Goal: Task Accomplishment & Management: Manage account settings

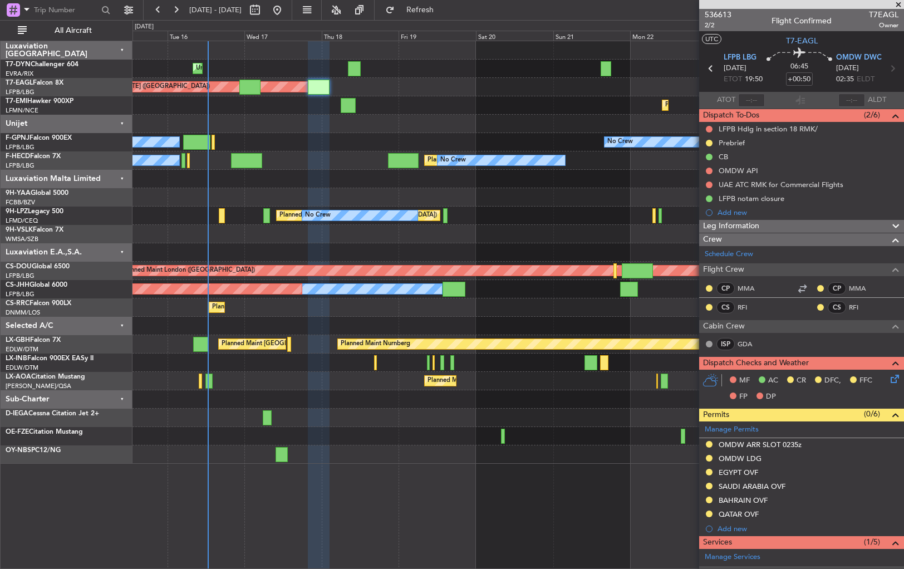
scroll to position [207, 0]
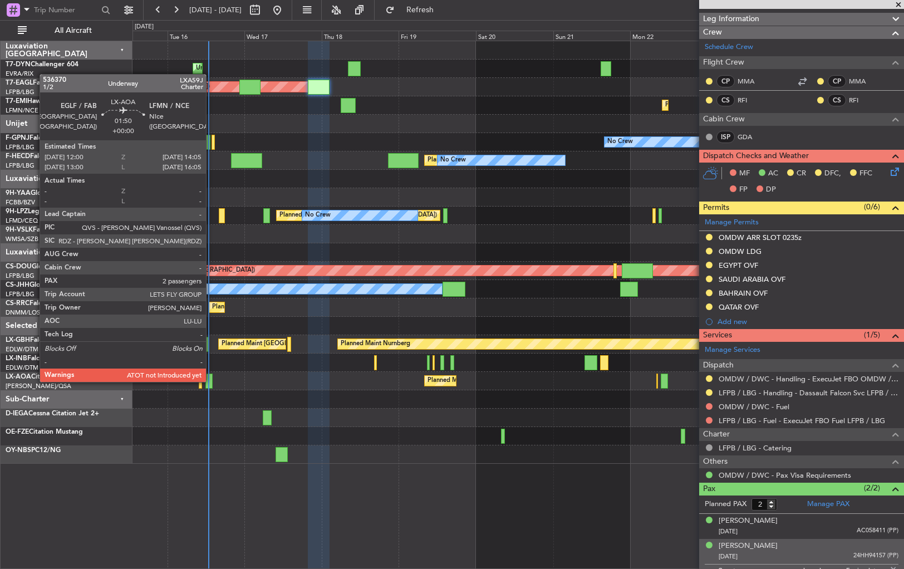
click at [211, 380] on div at bounding box center [208, 381] width 7 height 15
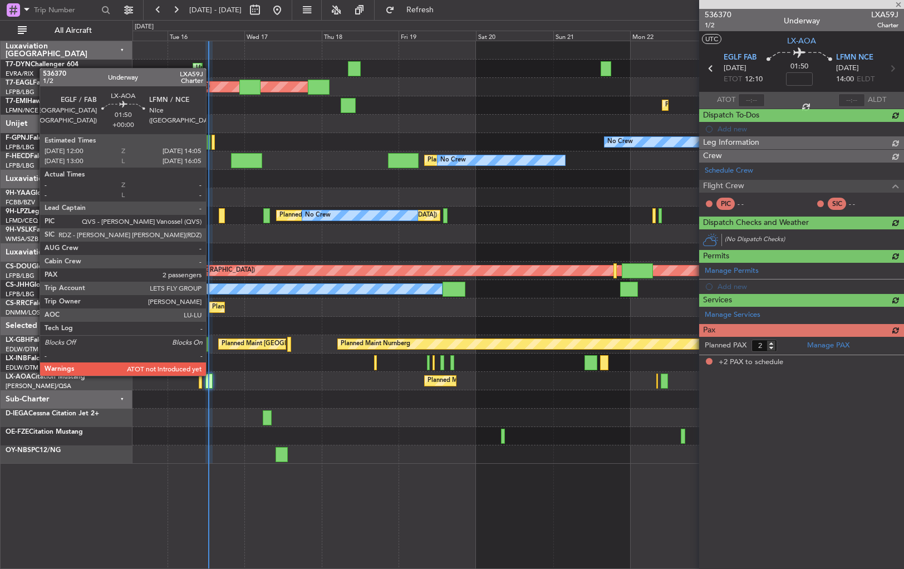
scroll to position [0, 0]
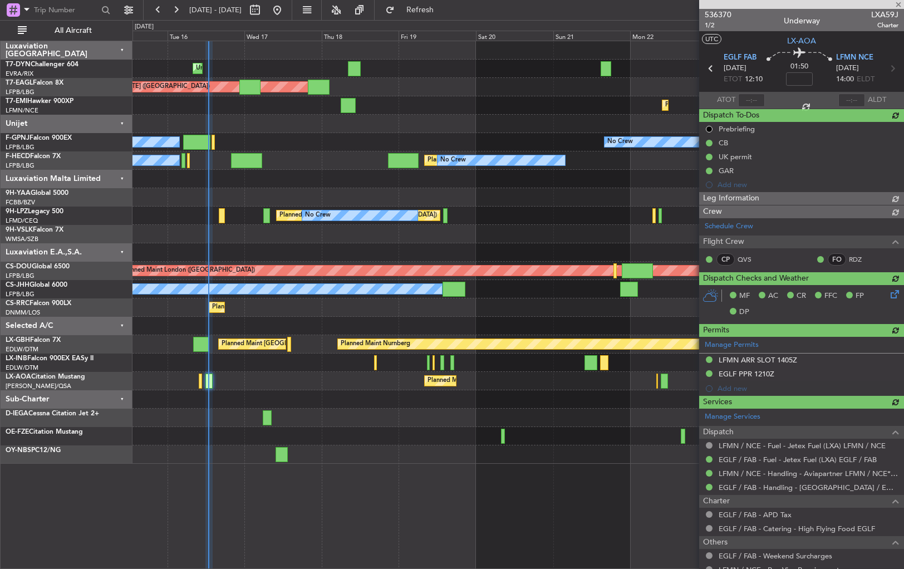
type input "12:39"
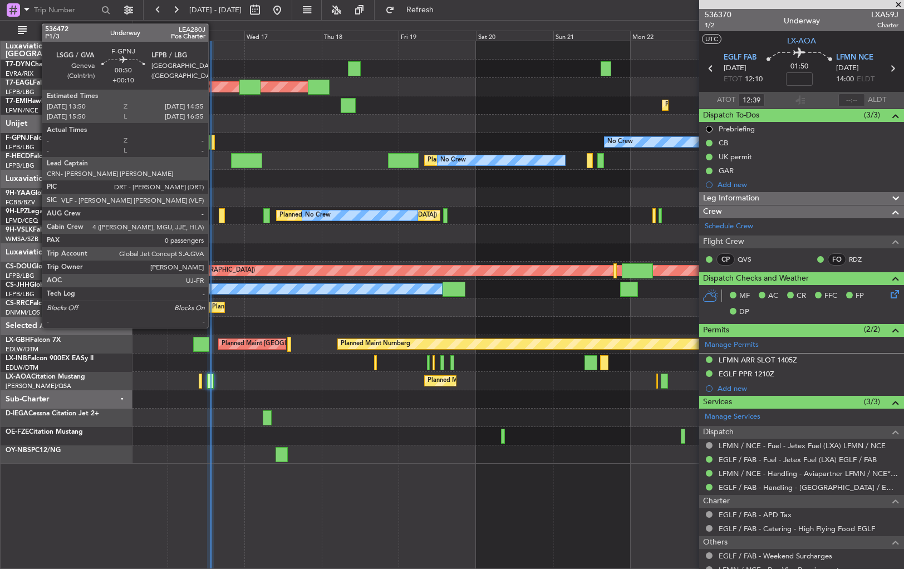
click at [213, 141] on div at bounding box center [214, 142] width 4 height 15
type input "+00:10"
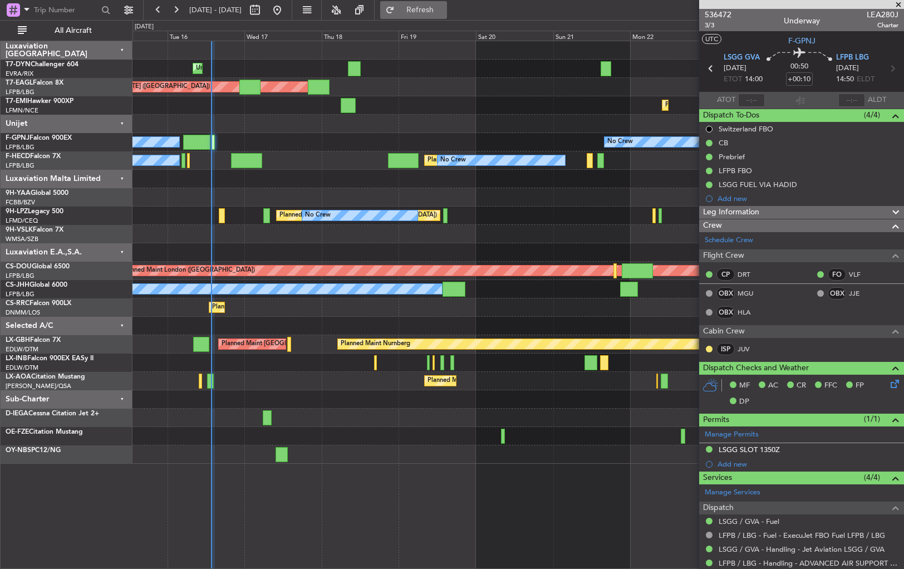
click at [444, 6] on span "Refresh" at bounding box center [420, 10] width 47 height 8
click at [441, 14] on button "Refresh" at bounding box center [413, 10] width 67 height 18
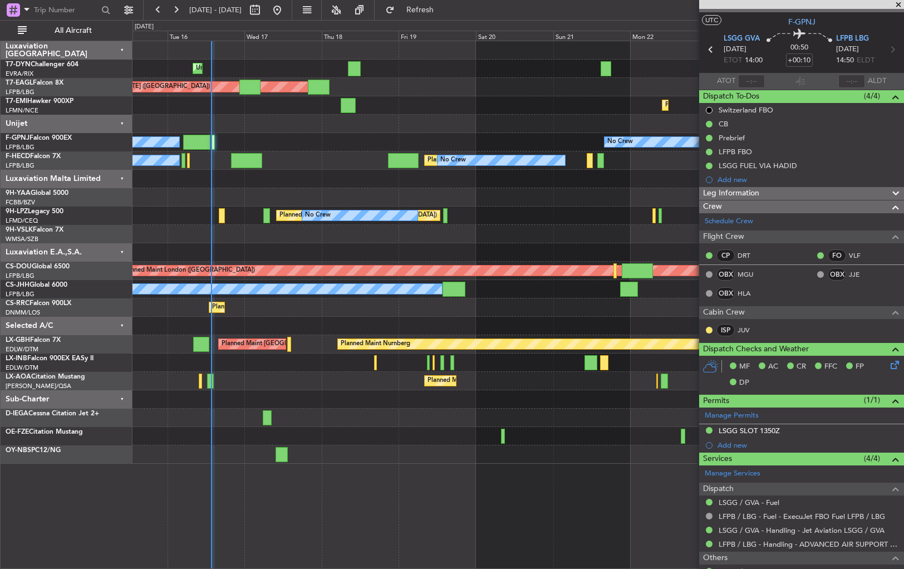
scroll to position [58, 0]
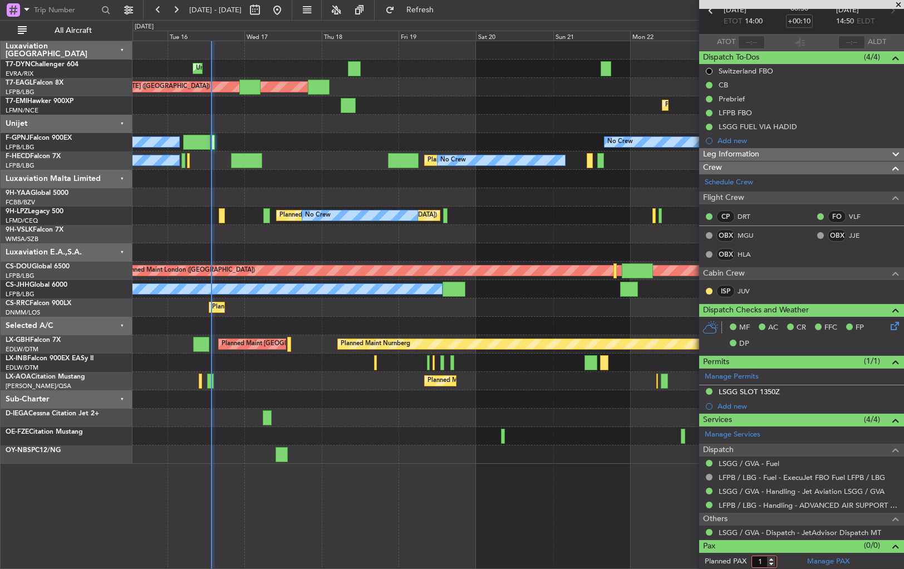
click at [773, 557] on input "1" at bounding box center [765, 562] width 26 height 12
click at [773, 557] on input "2" at bounding box center [765, 562] width 26 height 12
type input "3"
click at [773, 557] on input "3" at bounding box center [765, 562] width 26 height 12
click at [434, 7] on span "Refresh" at bounding box center [420, 10] width 47 height 8
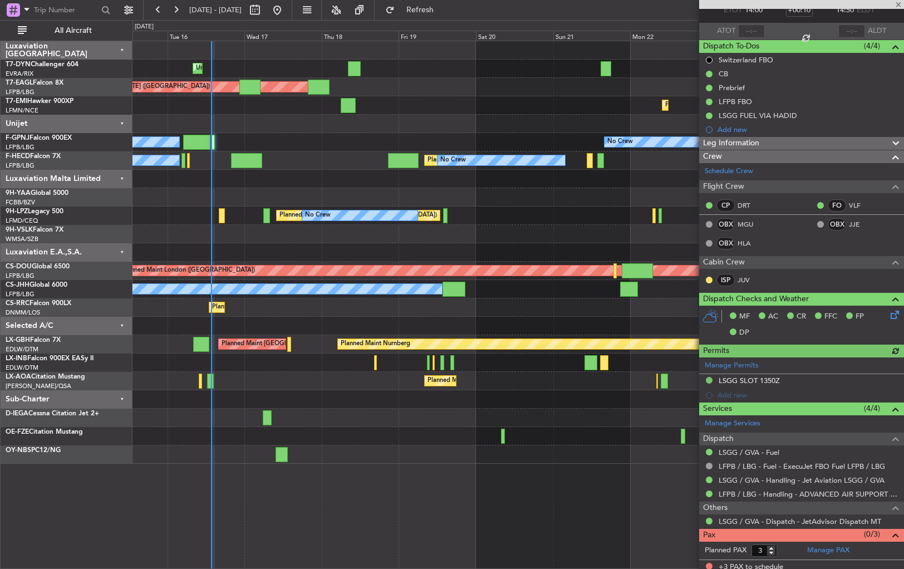
scroll to position [72, 0]
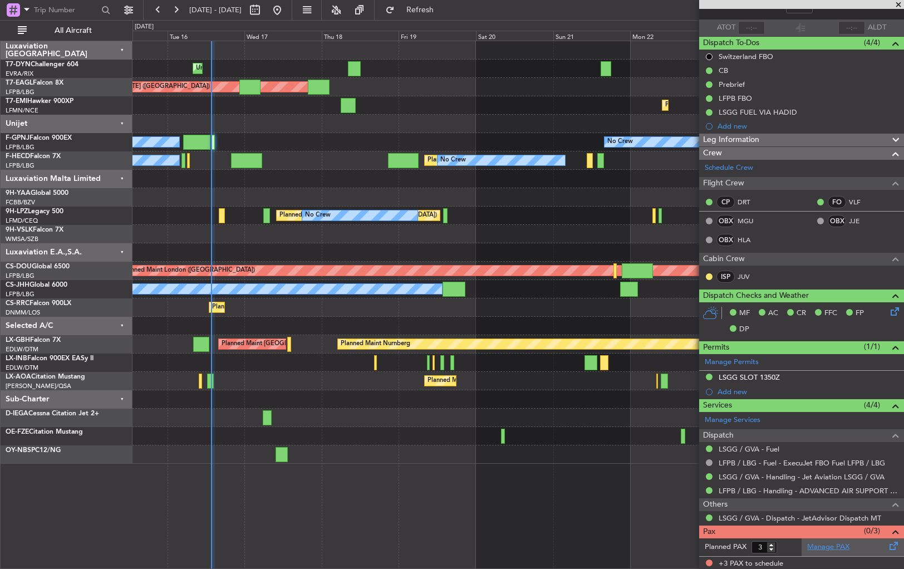
click at [832, 548] on link "Manage PAX" at bounding box center [828, 547] width 42 height 11
click at [445, 16] on button "Refresh" at bounding box center [413, 10] width 67 height 18
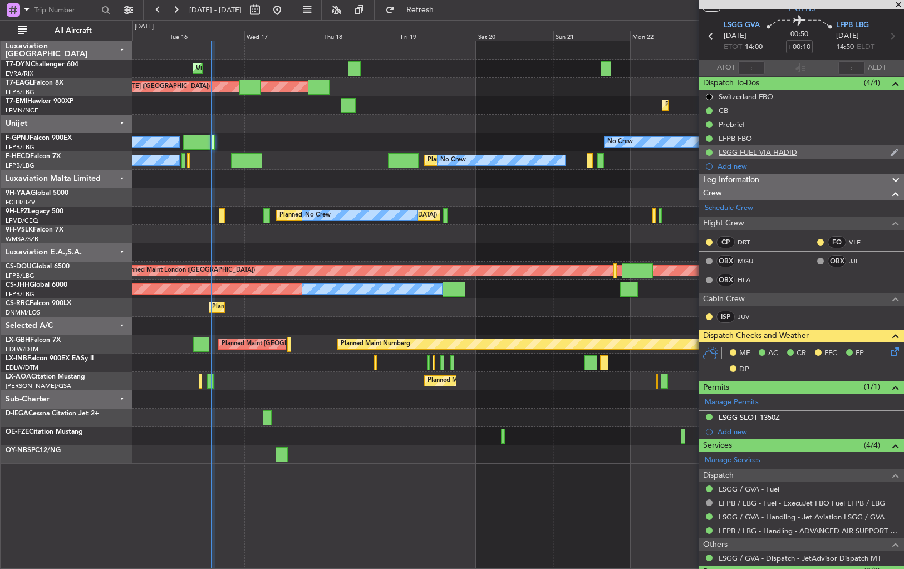
scroll to position [0, 0]
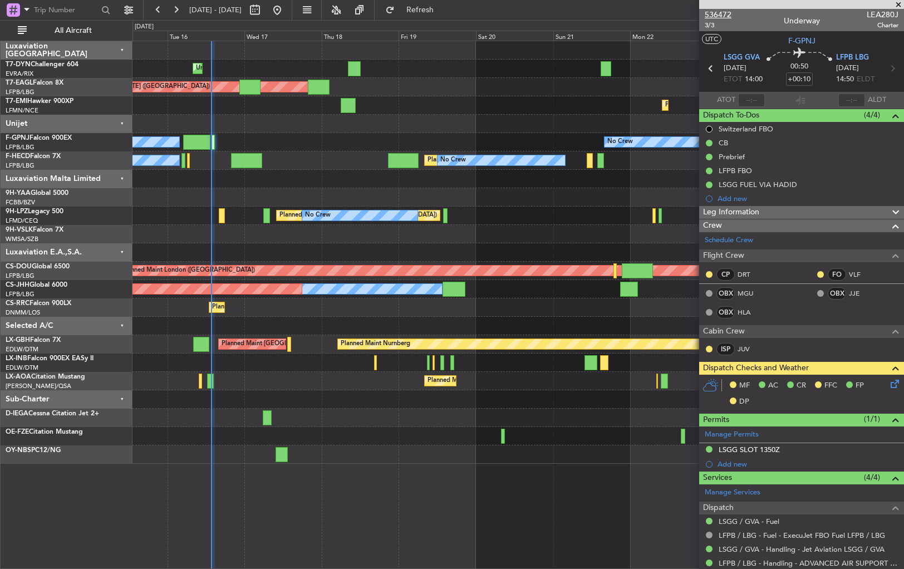
click at [718, 17] on span "536472" at bounding box center [718, 15] width 27 height 12
click at [711, 21] on span "3/3" at bounding box center [718, 25] width 27 height 9
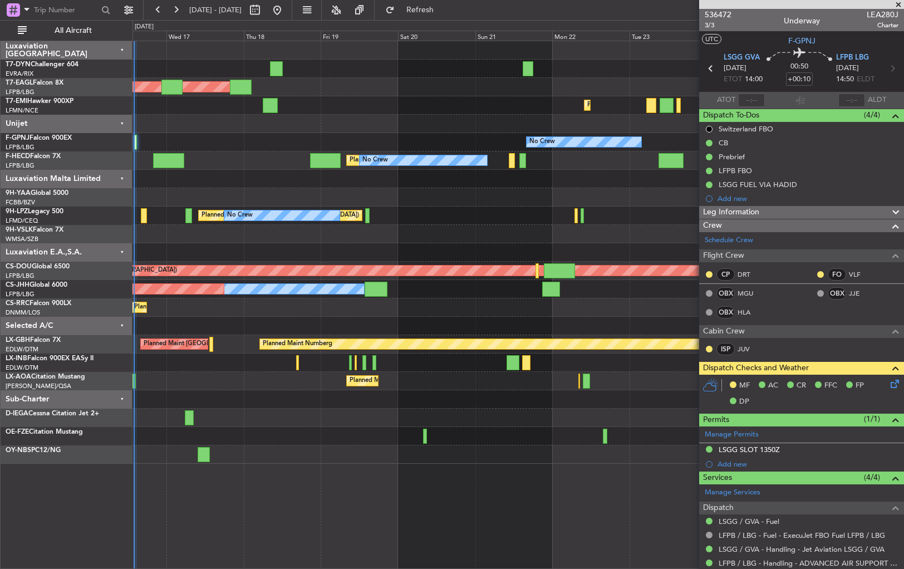
click at [454, 210] on div "Unplanned Maint [GEOGRAPHIC_DATA] (Riga Intl) Planned Maint [US_STATE] ([GEOGRA…" at bounding box center [518, 252] width 771 height 423
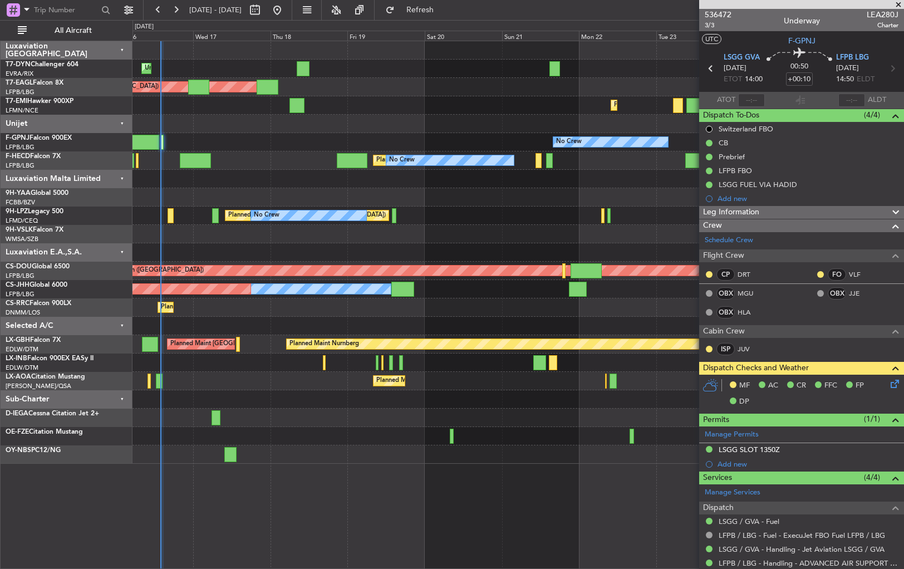
click at [227, 193] on div at bounding box center [518, 197] width 771 height 18
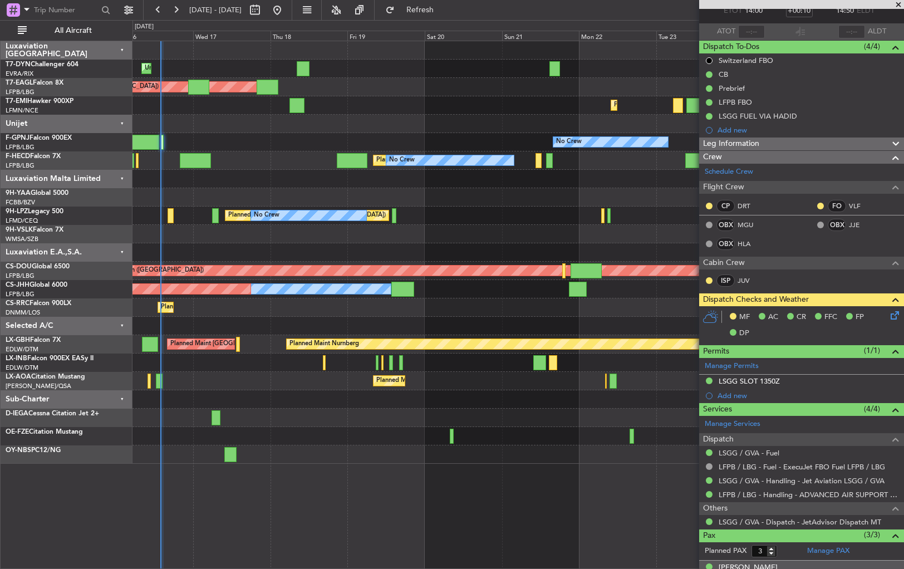
scroll to position [133, 0]
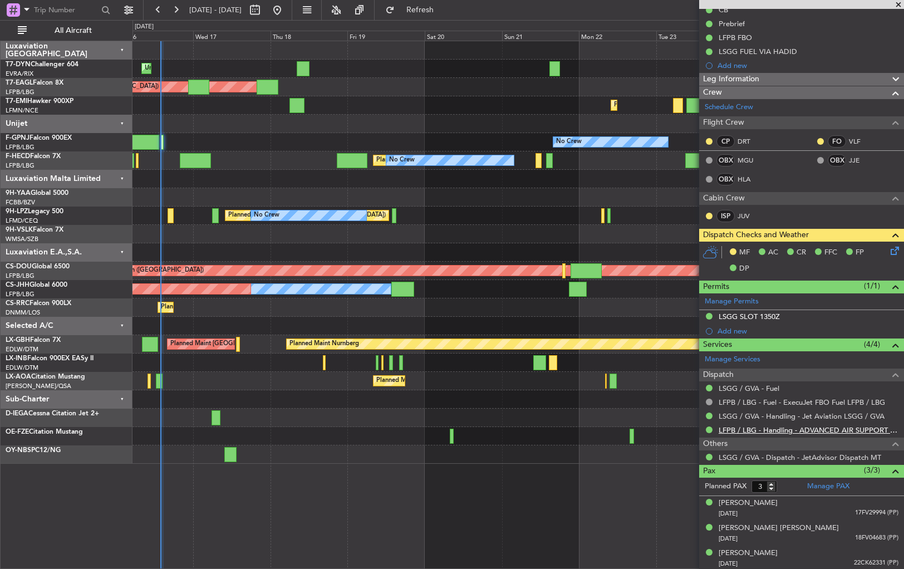
click at [784, 426] on link "LFPB / LBG - Handling - ADVANCED AIR SUPPORT LFPB" at bounding box center [809, 429] width 180 height 9
click at [776, 416] on link "LSGG / GVA - Handling - Jet Aviation LSGG / GVA" at bounding box center [802, 416] width 166 height 9
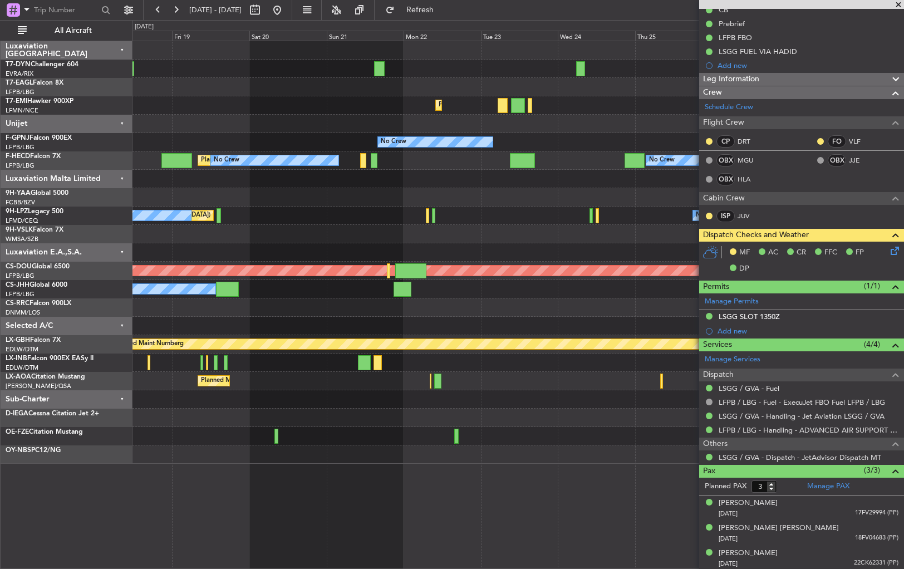
click at [320, 222] on div "Planned [GEOGRAPHIC_DATA] ([GEOGRAPHIC_DATA]) No Crew No Crew" at bounding box center [518, 216] width 771 height 18
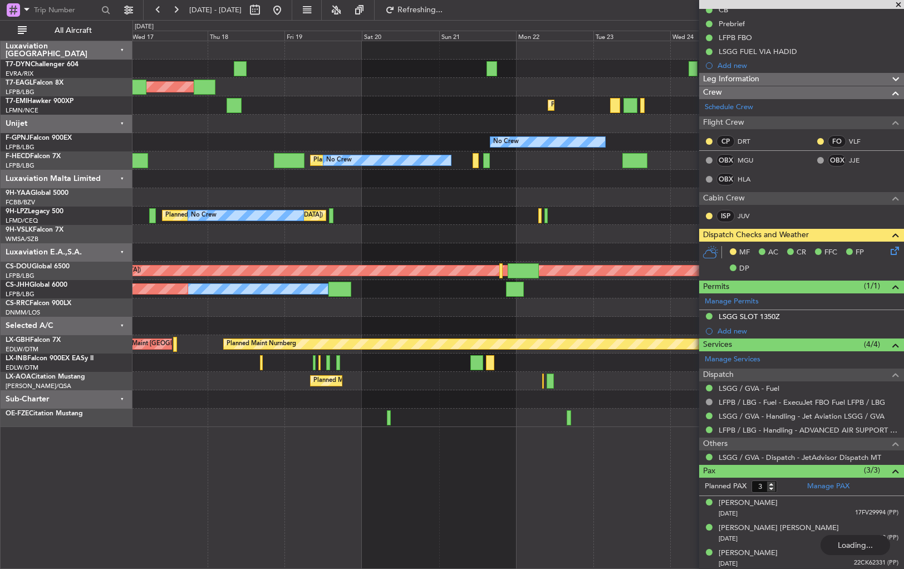
click at [467, 187] on div "Unplanned Maint [GEOGRAPHIC_DATA] (Riga Intl) Planned Maint [US_STATE] ([GEOGRA…" at bounding box center [518, 234] width 771 height 386
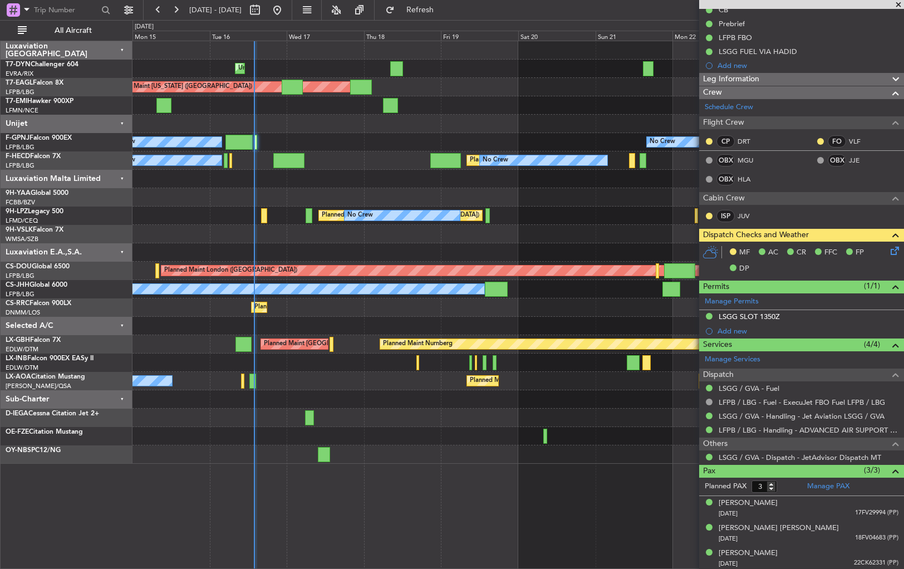
click at [592, 215] on div "Planned [GEOGRAPHIC_DATA] ([GEOGRAPHIC_DATA]) No Crew Planned Maint Cannes ([GE…" at bounding box center [518, 216] width 771 height 18
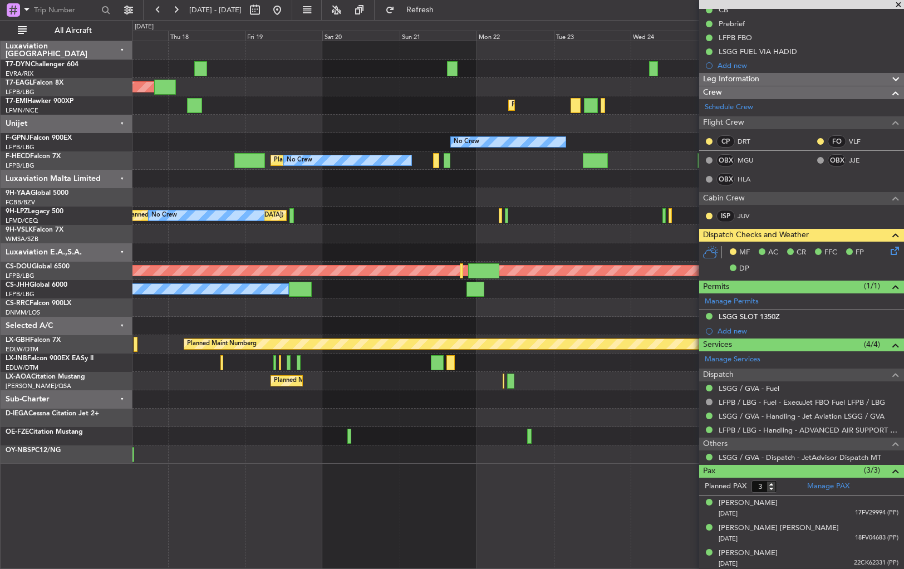
click at [214, 252] on div "Unplanned Maint [GEOGRAPHIC_DATA] (Riga Intl) Planned Maint [US_STATE] ([GEOGRA…" at bounding box center [518, 252] width 771 height 423
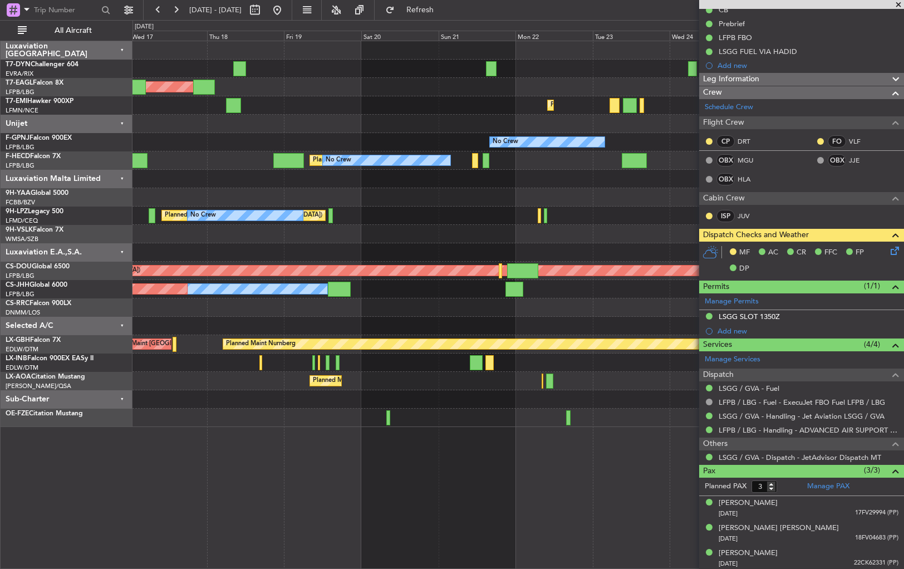
click at [499, 204] on div "Unplanned Maint [GEOGRAPHIC_DATA] (Riga Intl) Planned Maint [US_STATE] ([GEOGRA…" at bounding box center [518, 234] width 771 height 386
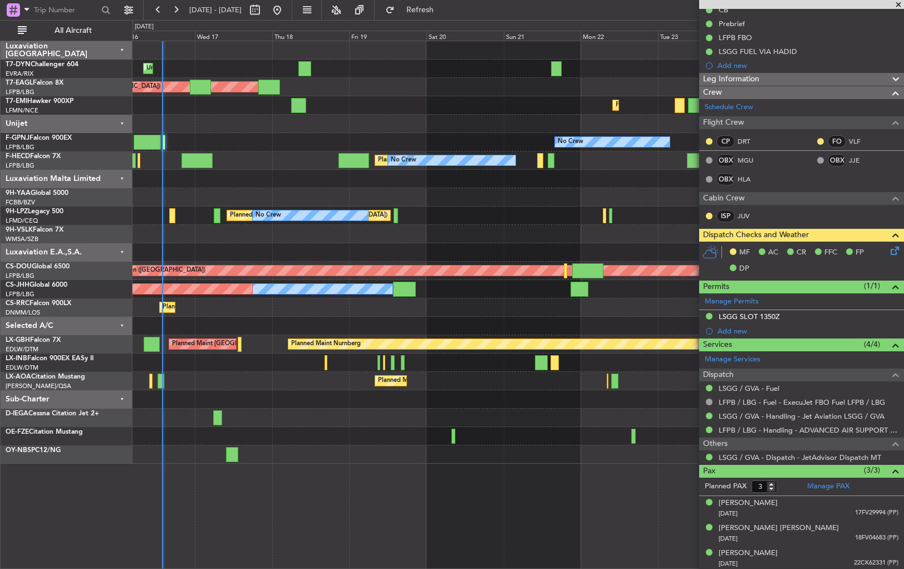
click at [545, 127] on div at bounding box center [518, 124] width 771 height 18
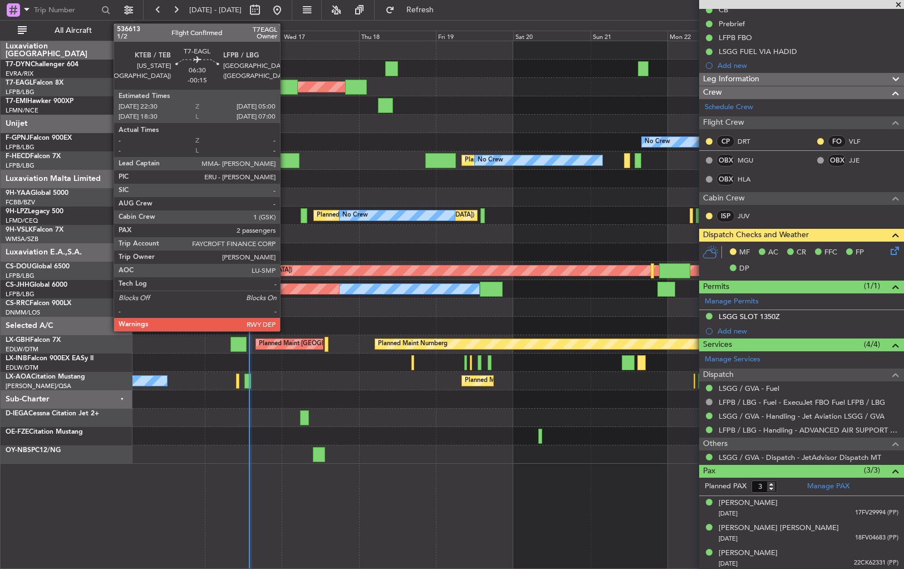
click at [285, 84] on div at bounding box center [287, 87] width 21 height 15
type input "-00:15"
type input "2"
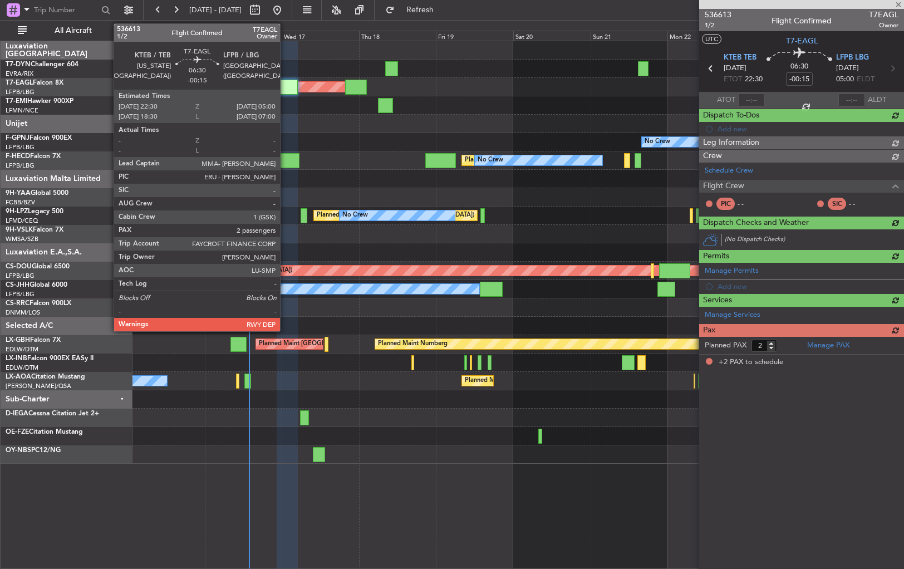
scroll to position [0, 0]
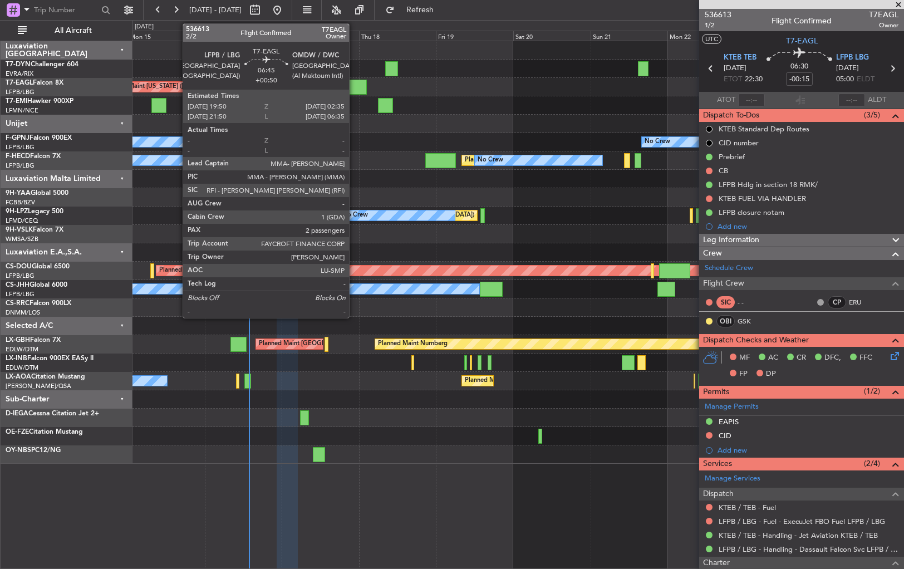
click at [354, 85] on div at bounding box center [356, 87] width 22 height 15
type input "+00:50"
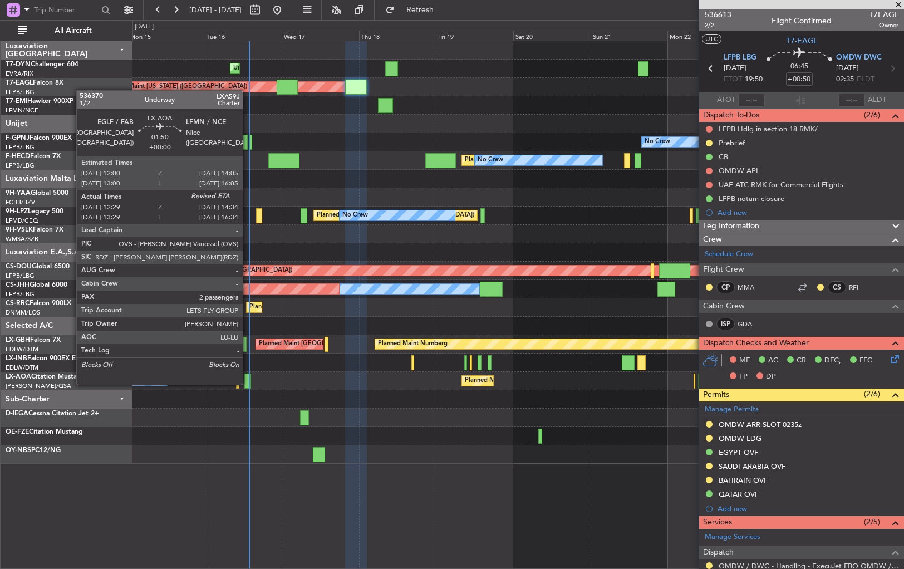
click at [248, 383] on div at bounding box center [247, 381] width 7 height 15
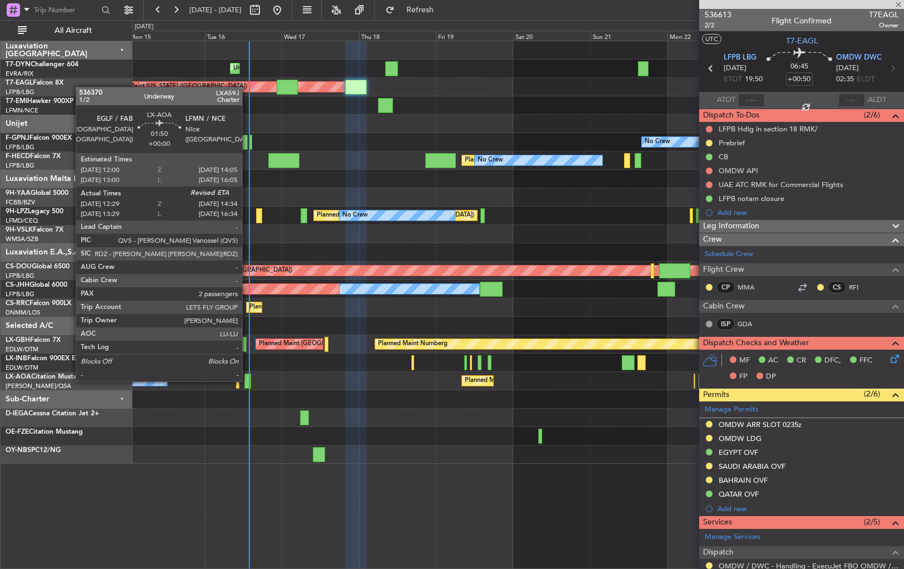
type input "12:39"
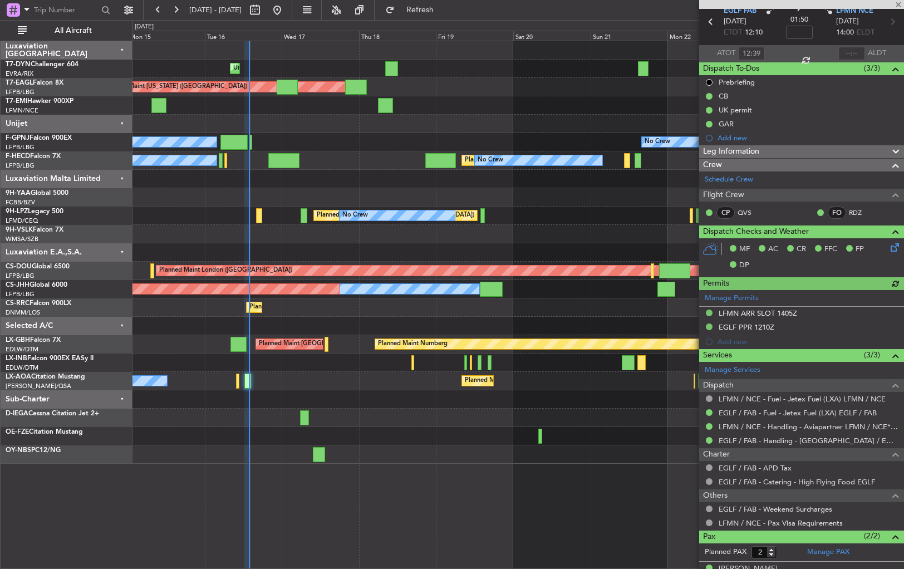
scroll to position [87, 0]
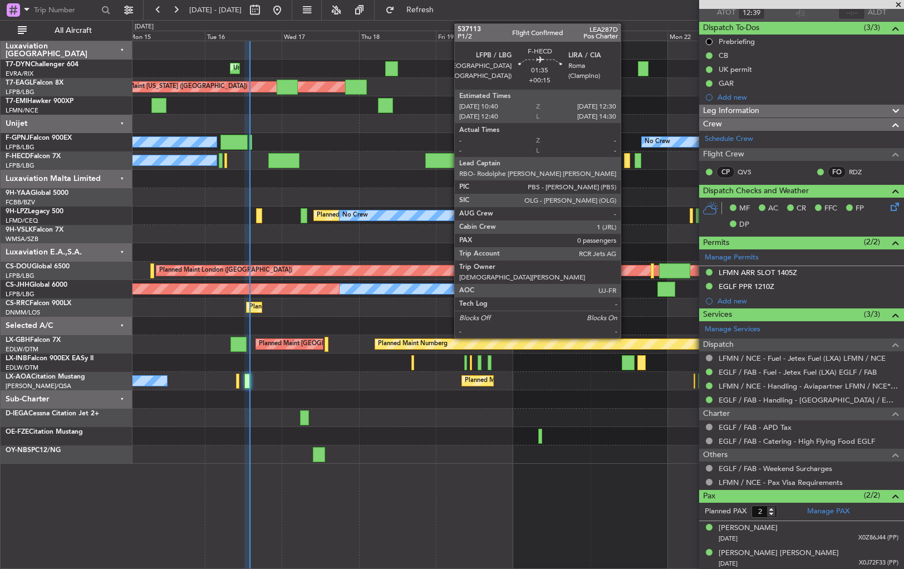
click at [626, 158] on div at bounding box center [627, 160] width 6 height 15
type input "+00:15"
type input "0"
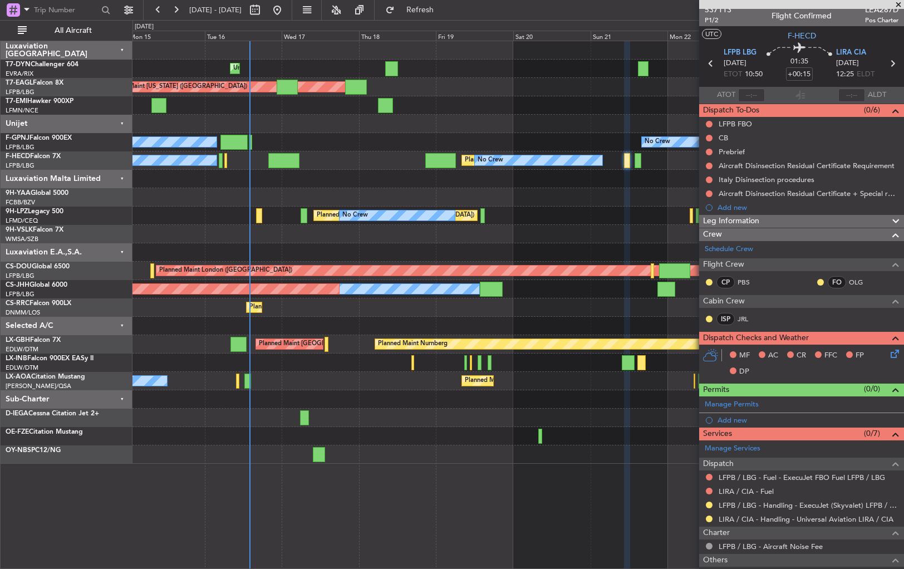
scroll to position [0, 0]
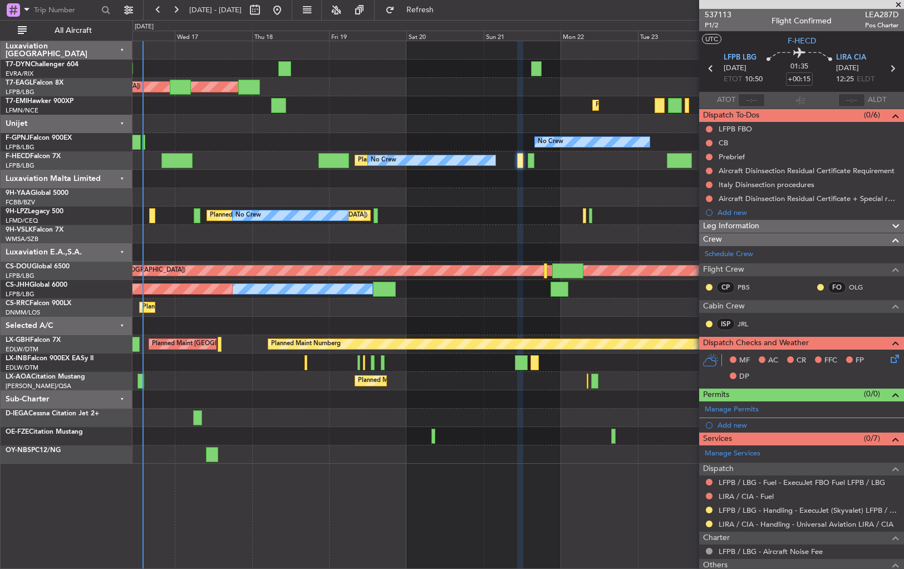
click at [483, 213] on div "Planned [GEOGRAPHIC_DATA] ([GEOGRAPHIC_DATA]) No Crew No Crew" at bounding box center [518, 216] width 771 height 18
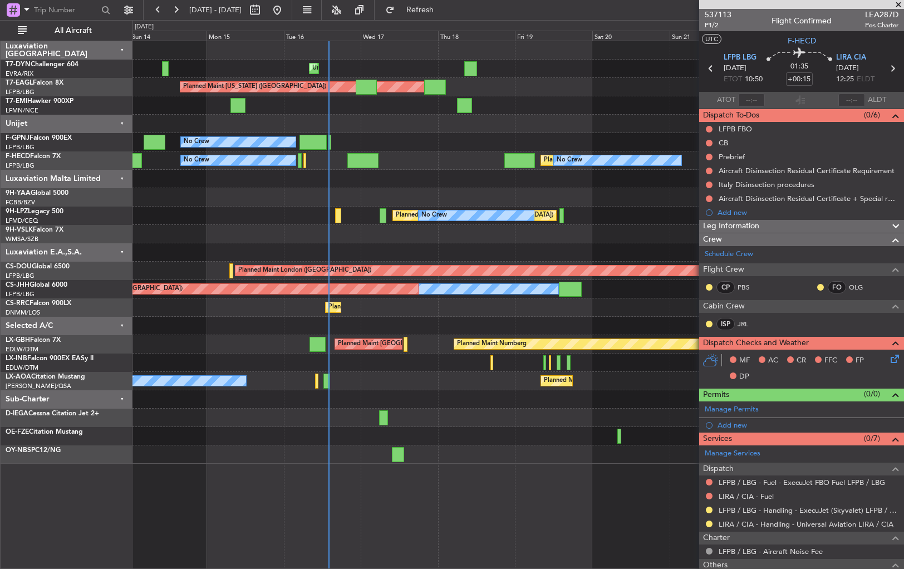
click at [523, 207] on div "Unplanned Maint [GEOGRAPHIC_DATA] (Riga Intl) Planned Maint [US_STATE] ([GEOGRA…" at bounding box center [518, 252] width 771 height 423
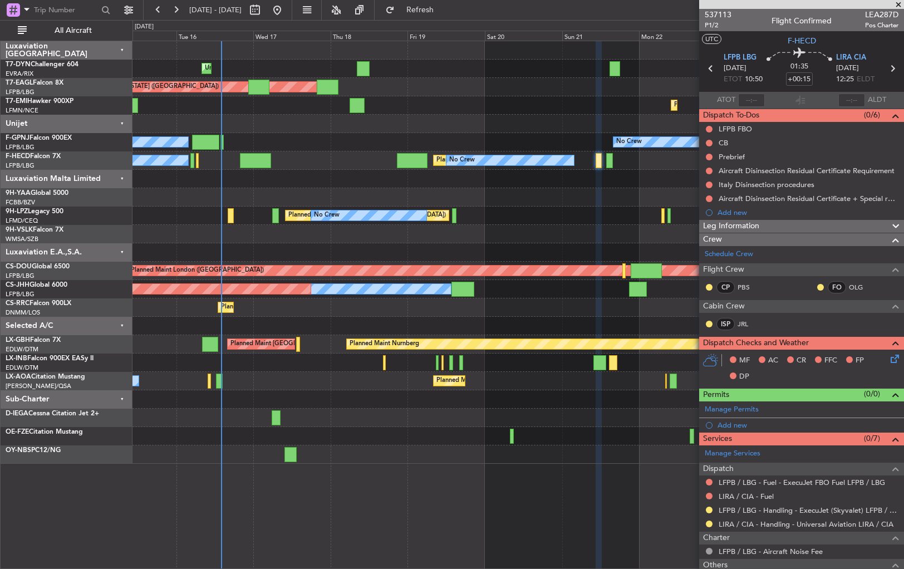
click at [397, 176] on div "Unplanned Maint [GEOGRAPHIC_DATA] (Riga Intl) Planned Maint [US_STATE] ([GEOGRA…" at bounding box center [518, 252] width 771 height 423
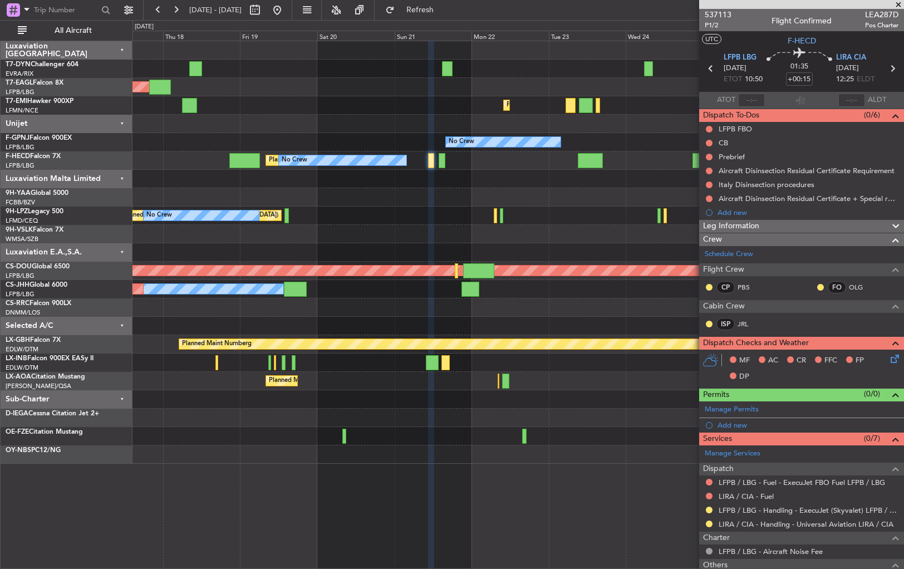
click at [354, 165] on div "Unplanned Maint [GEOGRAPHIC_DATA] (Riga Intl) Planned Maint [US_STATE] ([GEOGRA…" at bounding box center [518, 252] width 771 height 423
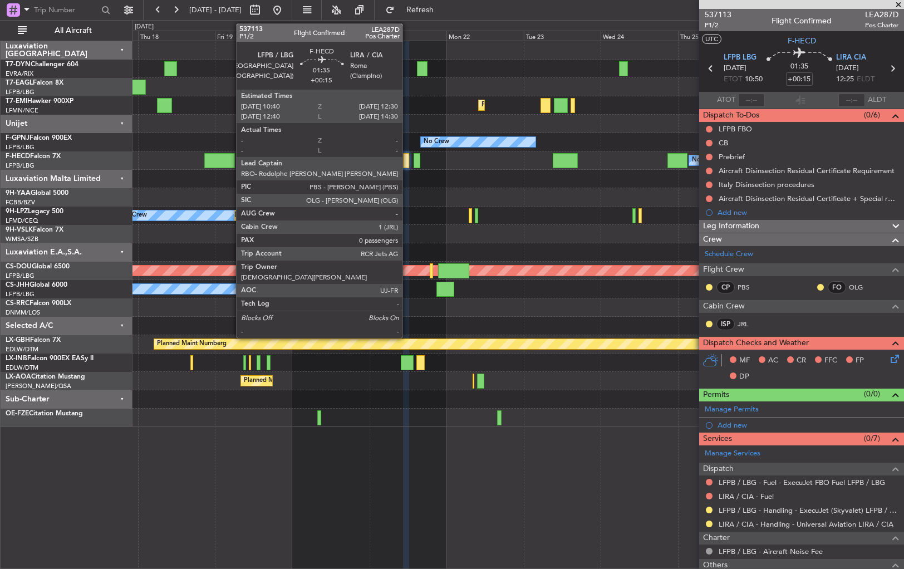
click at [408, 161] on div at bounding box center [406, 160] width 6 height 15
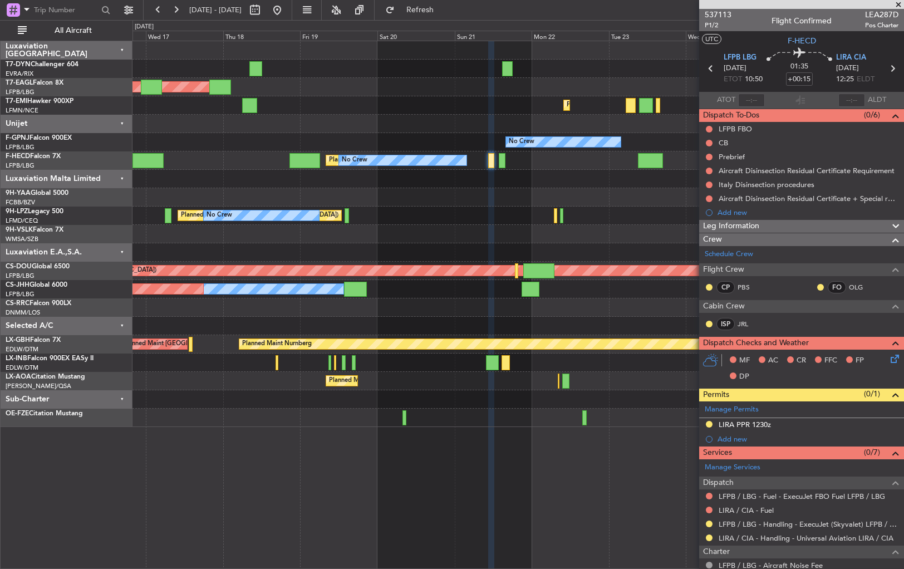
click at [445, 180] on div at bounding box center [518, 179] width 771 height 18
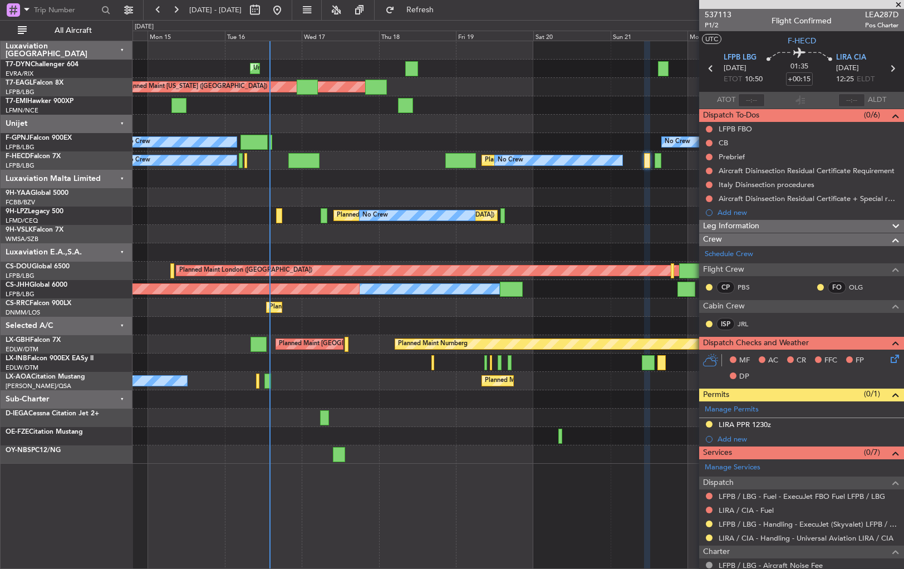
click at [365, 156] on div "Unplanned Maint [GEOGRAPHIC_DATA] (Riga Intl) Planned Maint [US_STATE] ([GEOGRA…" at bounding box center [518, 252] width 771 height 423
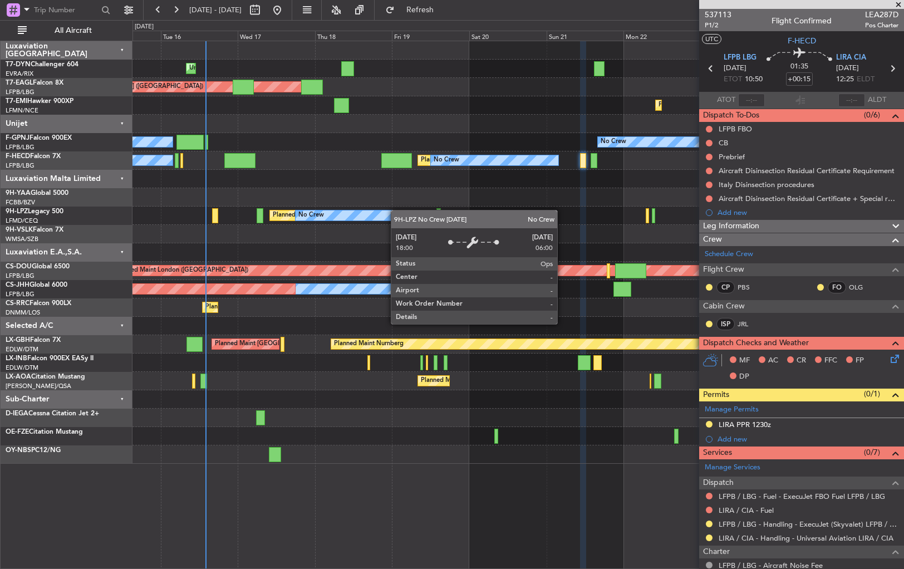
click at [365, 212] on div "Unplanned Maint [GEOGRAPHIC_DATA] (Riga Intl) Planned Maint [US_STATE] ([GEOGRA…" at bounding box center [518, 252] width 771 height 423
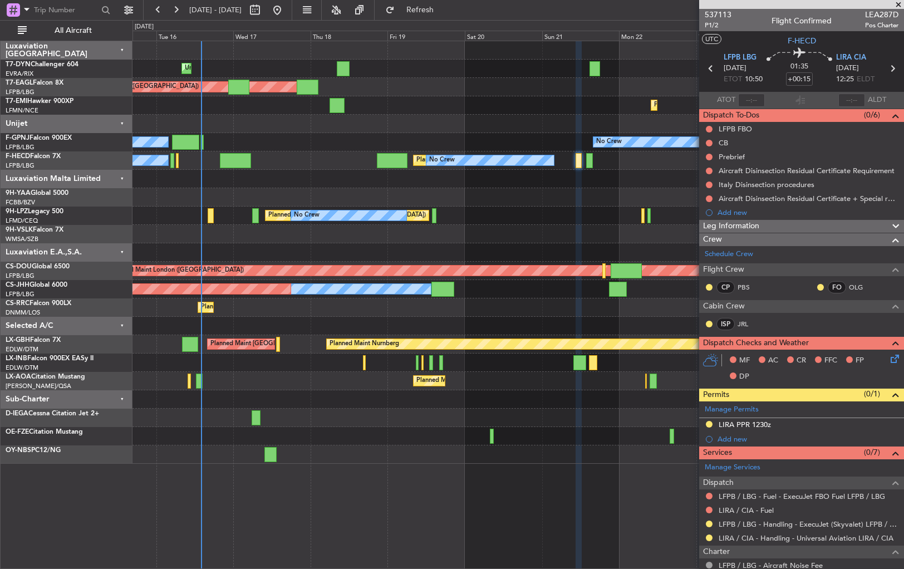
click at [594, 243] on div at bounding box center [518, 252] width 771 height 18
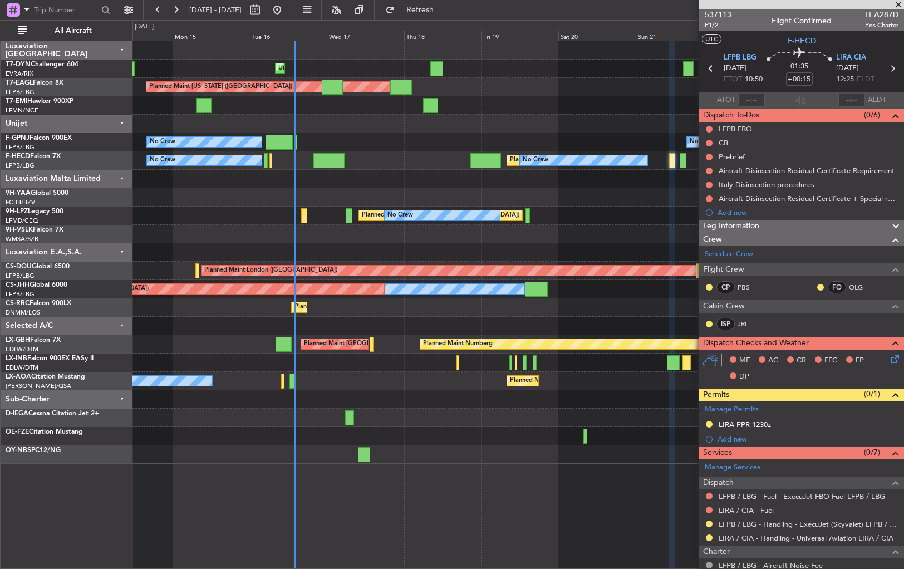
click at [588, 198] on div "AOG Maint Brazzaville (Maya-maya)" at bounding box center [518, 197] width 771 height 18
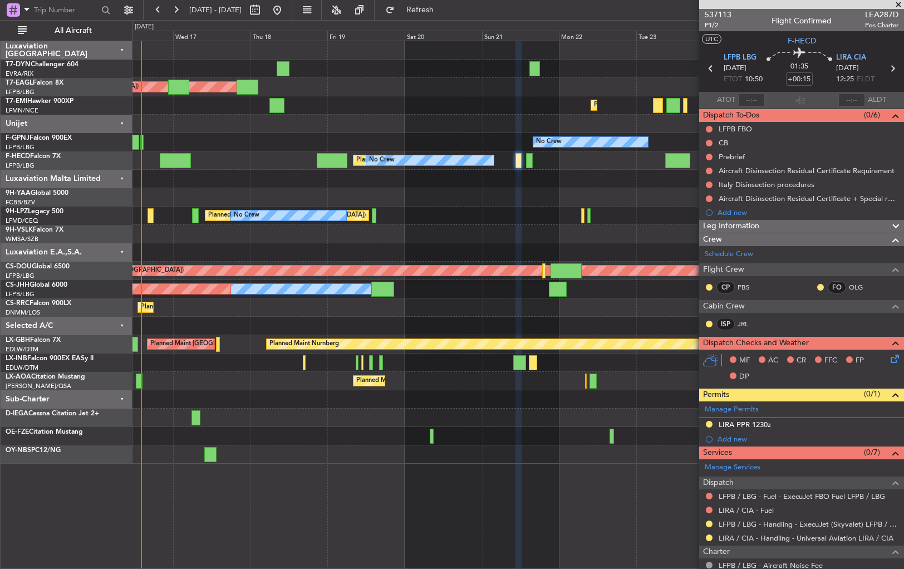
click at [298, 163] on div "Unplanned Maint [GEOGRAPHIC_DATA] (Riga Intl) Planned Maint [US_STATE] ([GEOGRA…" at bounding box center [518, 252] width 771 height 423
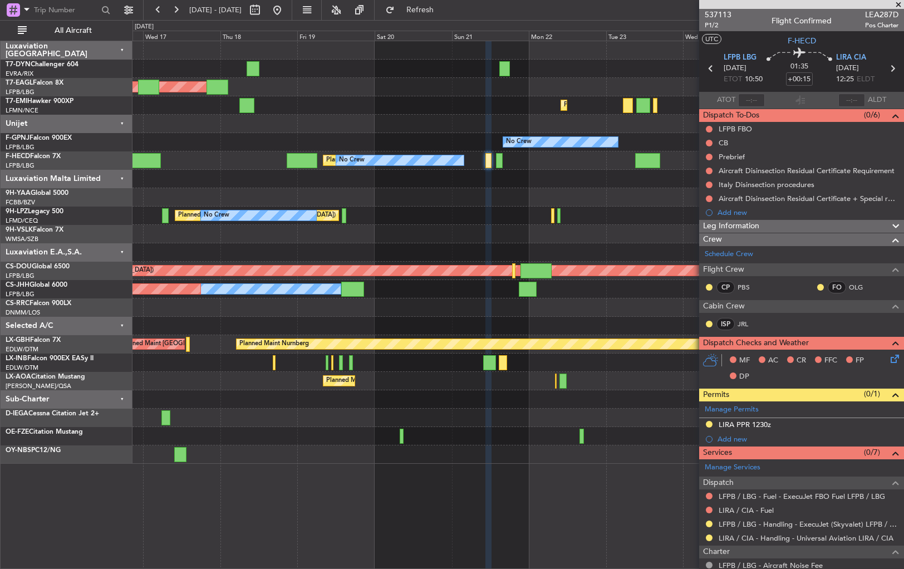
click at [473, 192] on div at bounding box center [518, 197] width 771 height 18
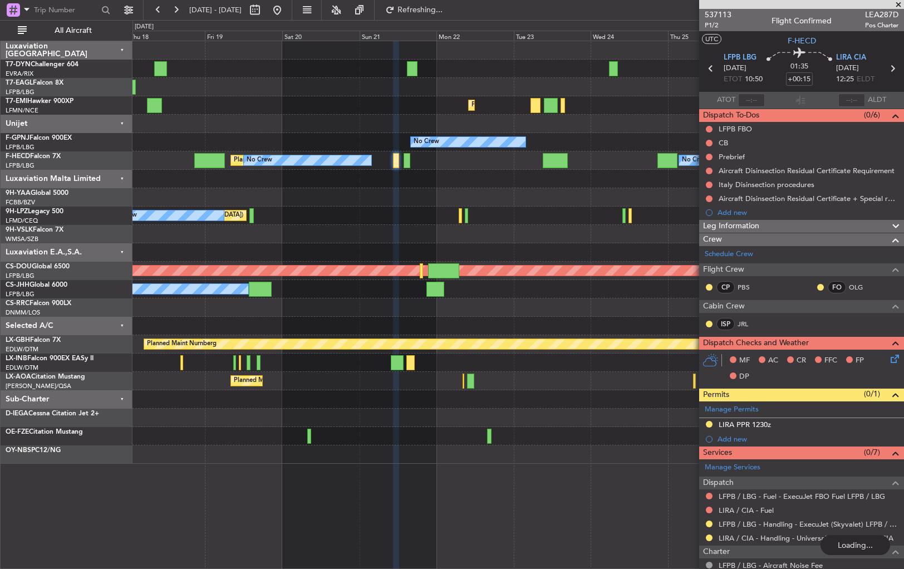
click at [407, 194] on div at bounding box center [518, 197] width 771 height 18
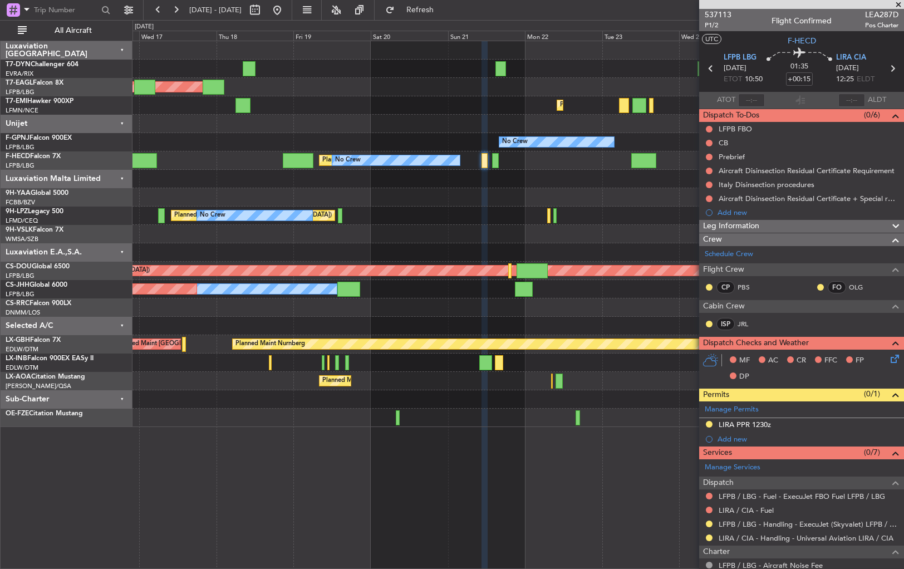
click at [447, 194] on div at bounding box center [518, 197] width 771 height 18
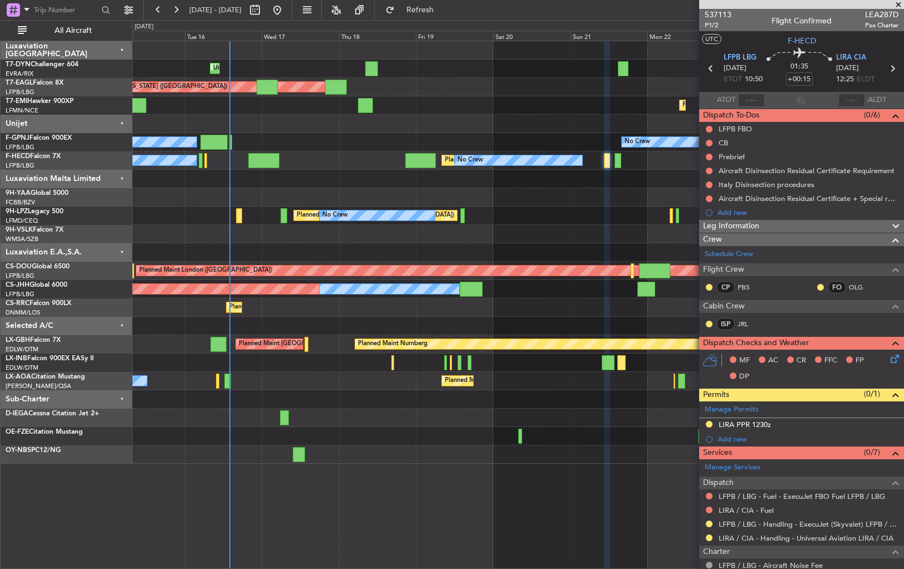
click at [438, 189] on div at bounding box center [518, 197] width 771 height 18
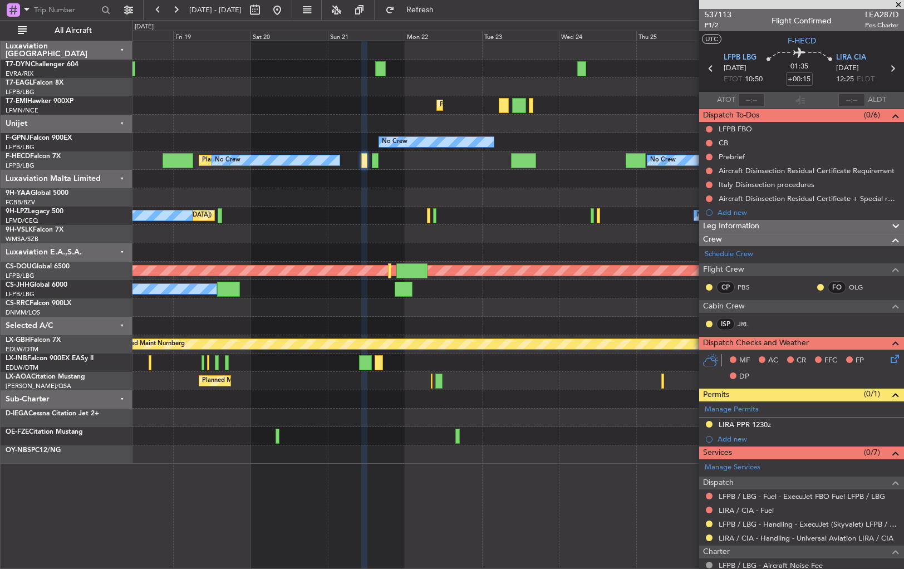
click at [274, 193] on div "Unplanned Maint [GEOGRAPHIC_DATA] (Riga Intl) Planned Maint [US_STATE] ([GEOGRA…" at bounding box center [518, 252] width 771 height 423
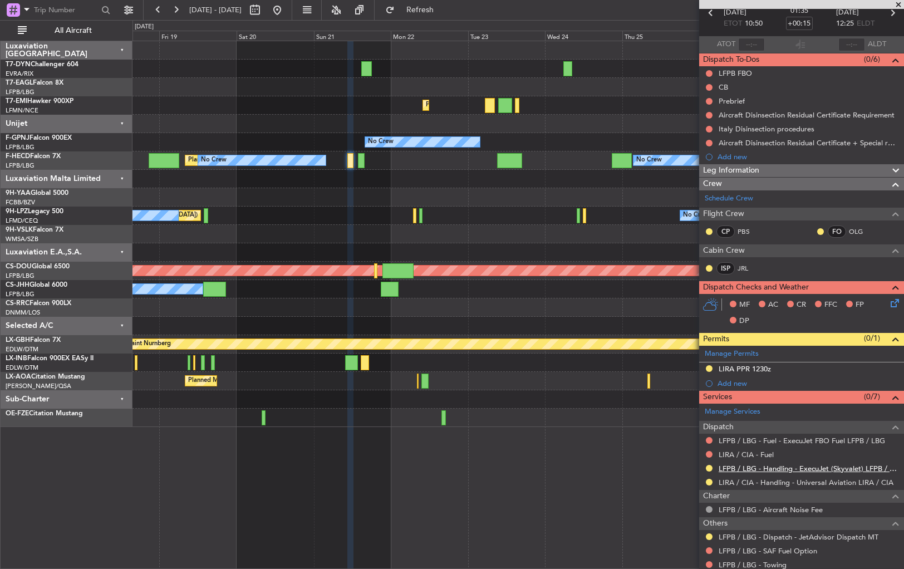
scroll to position [88, 0]
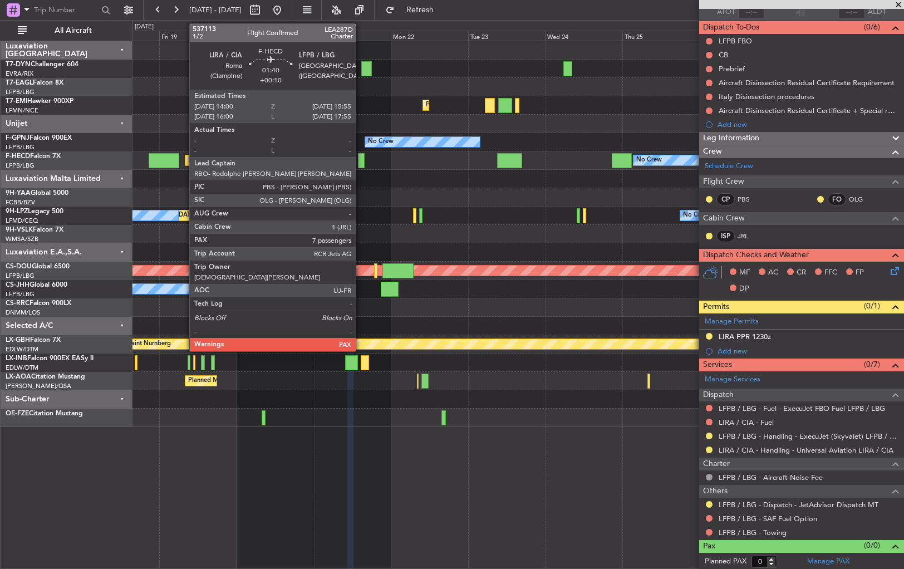
click at [361, 160] on div at bounding box center [361, 160] width 7 height 15
type input "+00:10"
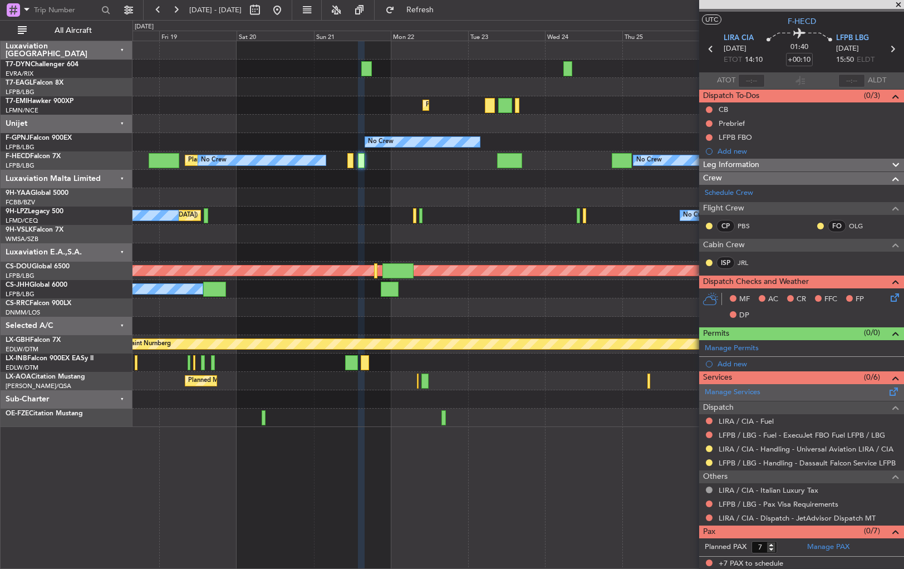
scroll to position [0, 0]
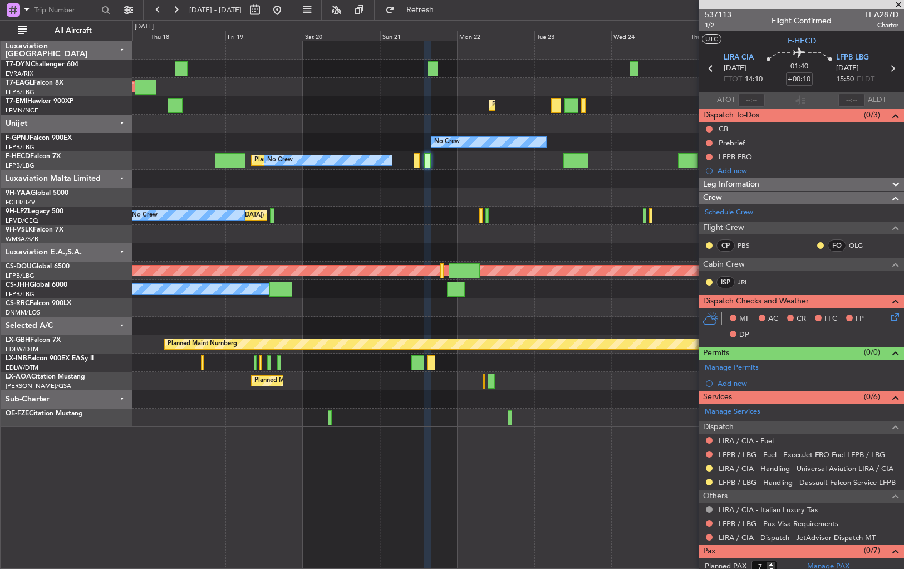
click at [439, 195] on div "Unplanned Maint [GEOGRAPHIC_DATA] (Riga Intl) Planned Maint [US_STATE] ([GEOGRA…" at bounding box center [518, 234] width 771 height 386
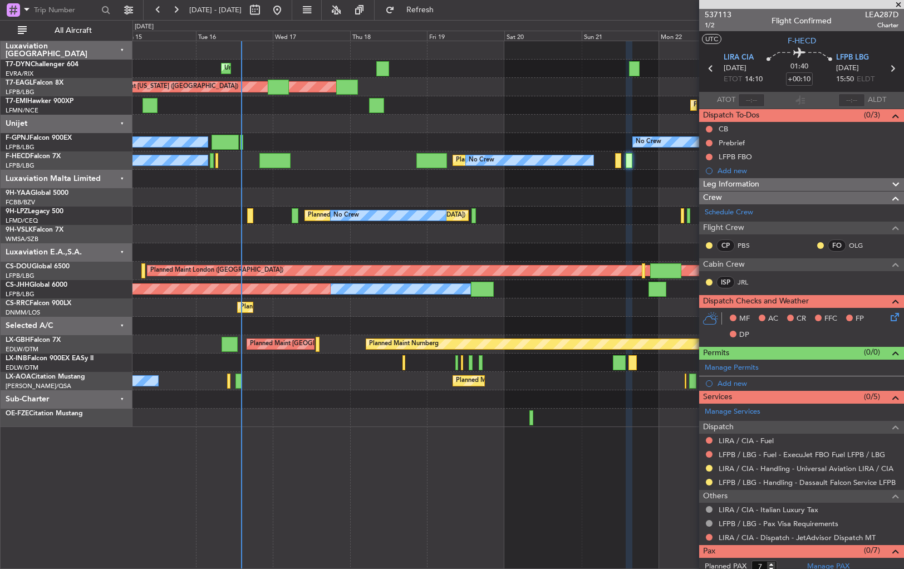
click at [441, 203] on div "Unplanned Maint [GEOGRAPHIC_DATA] (Riga Intl) Planned Maint [US_STATE] ([GEOGRA…" at bounding box center [518, 234] width 771 height 386
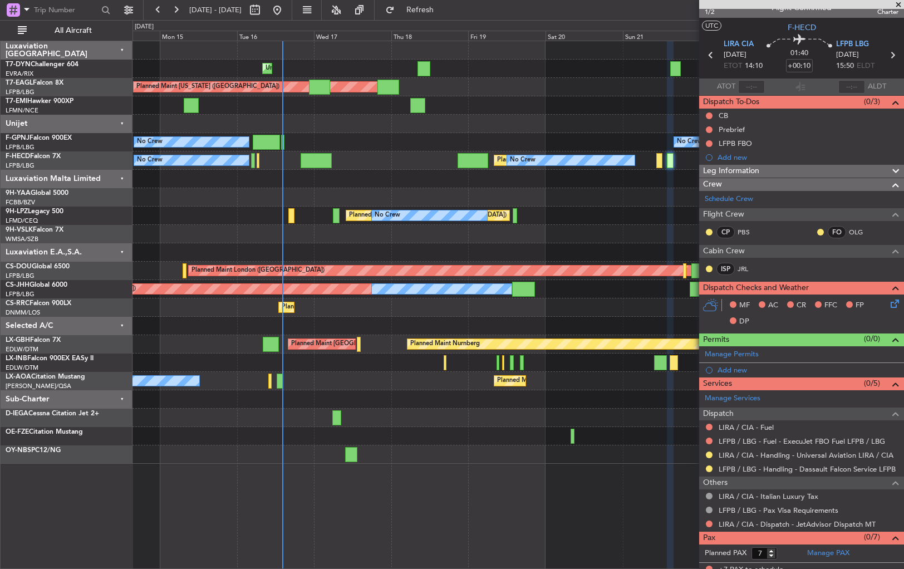
scroll to position [19, 0]
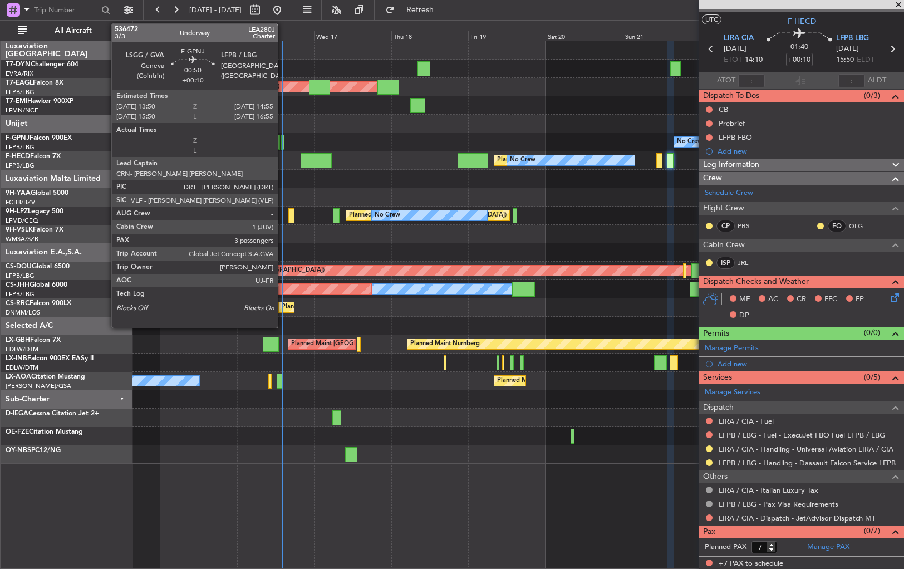
click at [283, 138] on div at bounding box center [283, 142] width 4 height 15
type input "3"
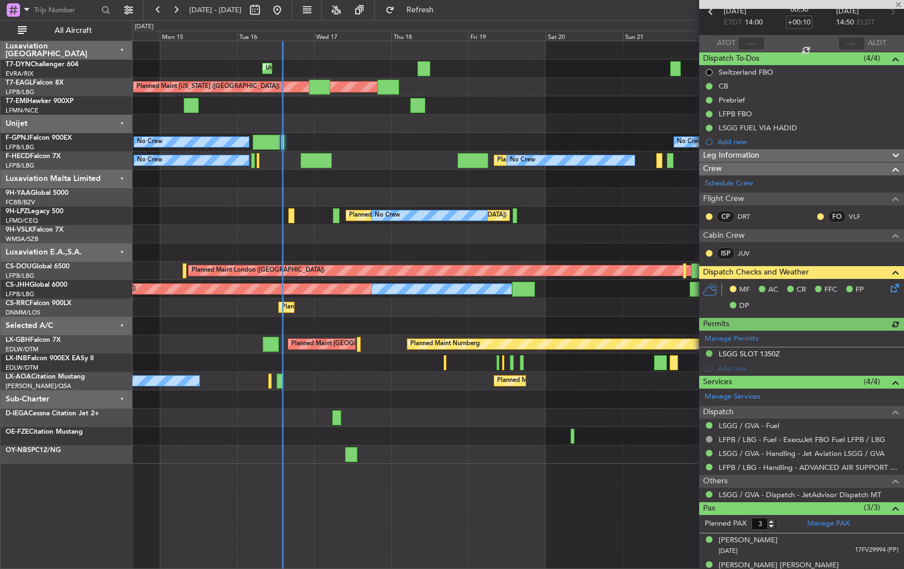
scroll to position [0, 0]
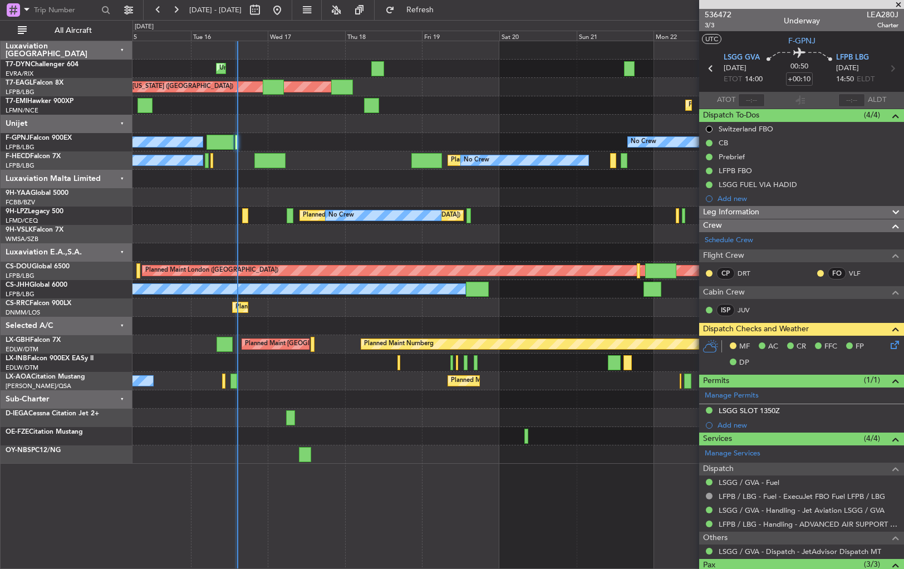
click at [423, 405] on div at bounding box center [518, 399] width 771 height 18
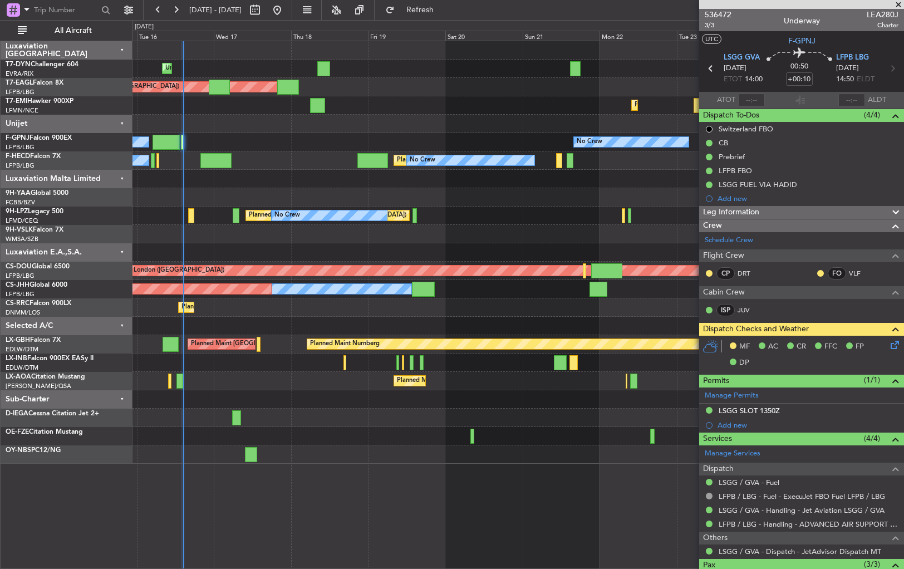
click at [381, 383] on div "Unplanned Maint Riga (Riga Intl) Planned Maint New York (Teterboro) Planned Mai…" at bounding box center [518, 252] width 771 height 423
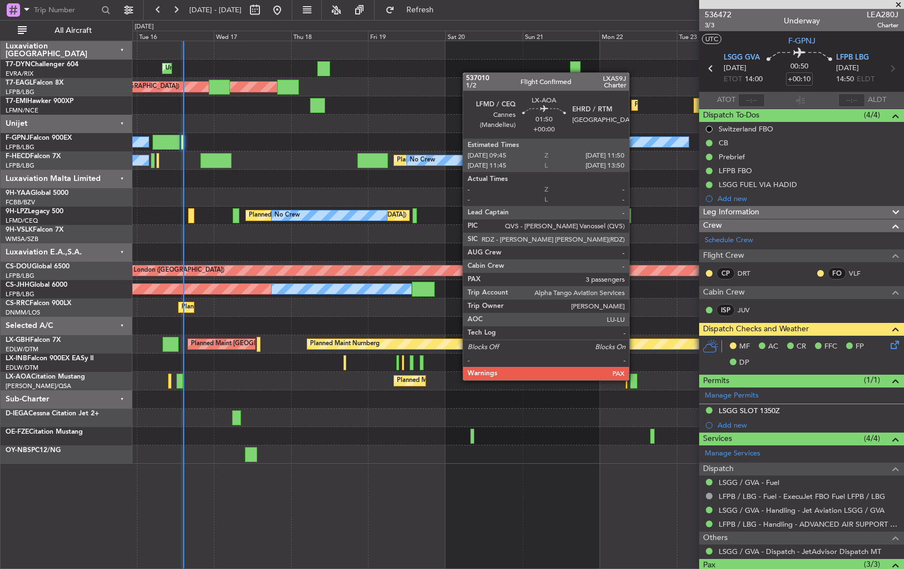
click at [634, 379] on div at bounding box center [633, 381] width 7 height 15
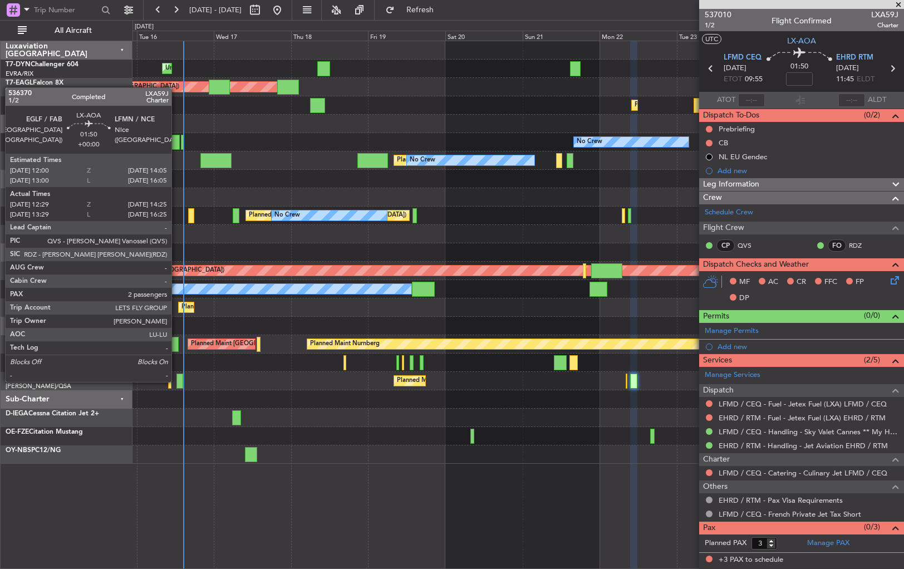
click at [177, 380] on div at bounding box center [180, 381] width 7 height 15
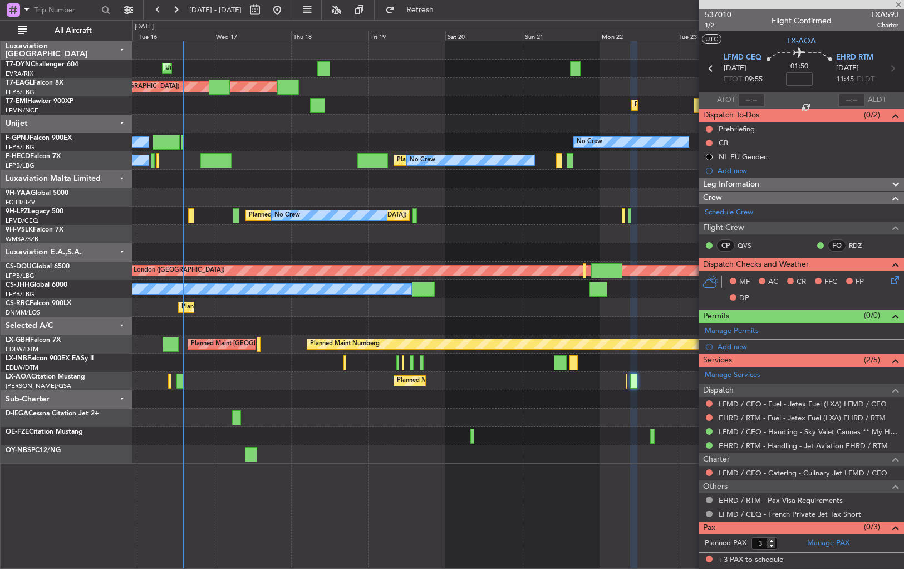
type input "12:39"
type input "14:20"
type input "2"
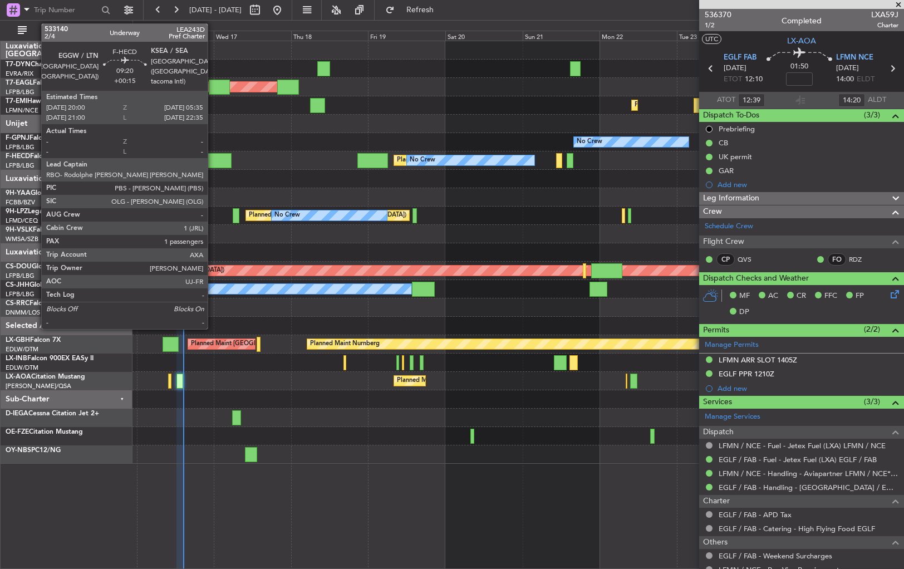
click at [213, 159] on div at bounding box center [215, 160] width 31 height 15
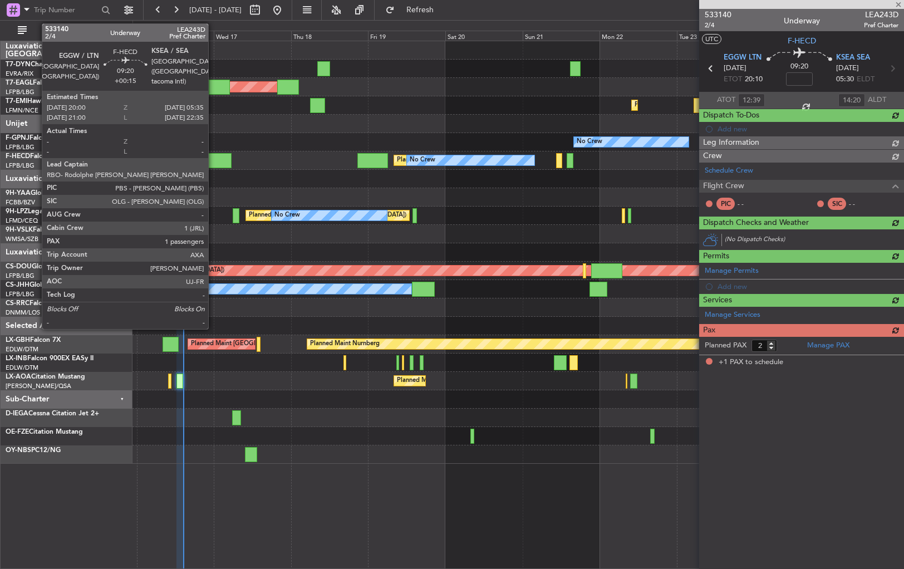
type input "+00:15"
type input "1"
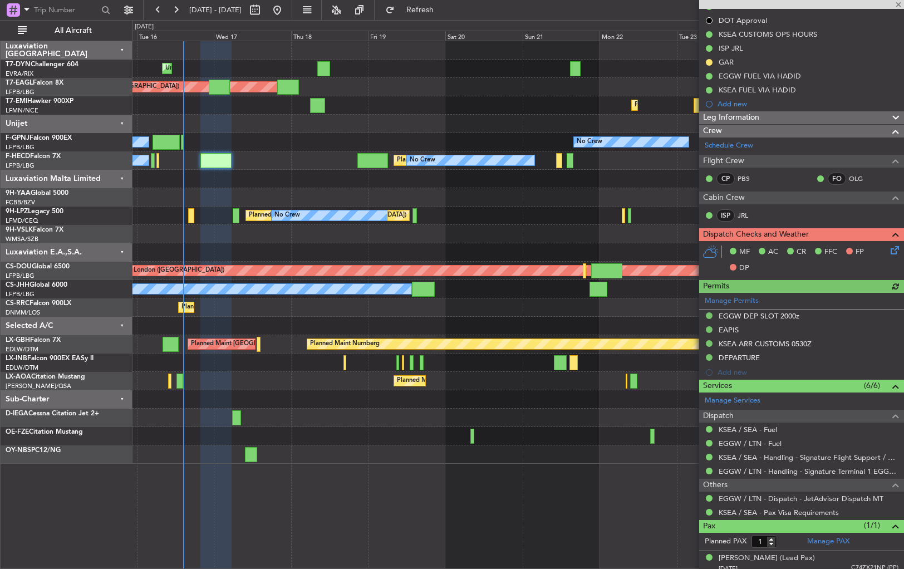
scroll to position [183, 0]
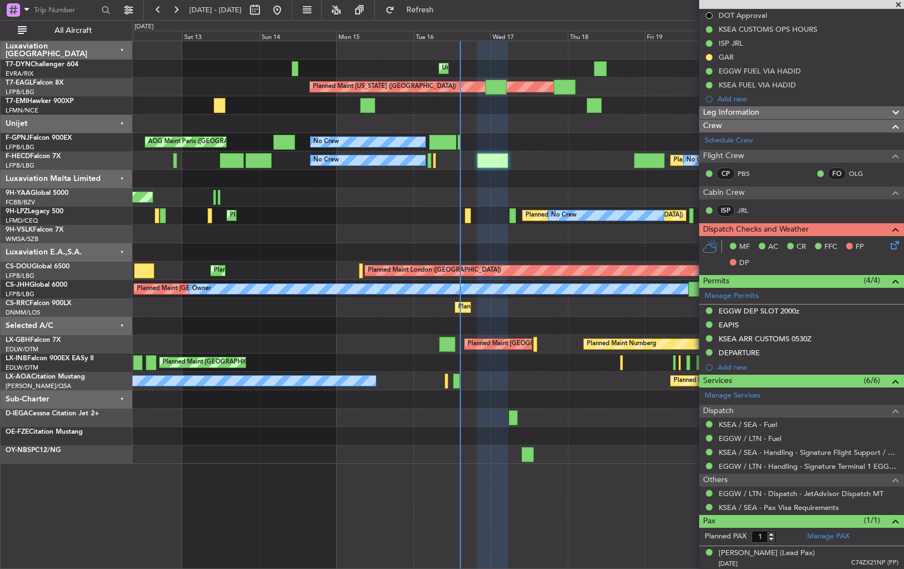
click at [537, 176] on div at bounding box center [518, 179] width 771 height 18
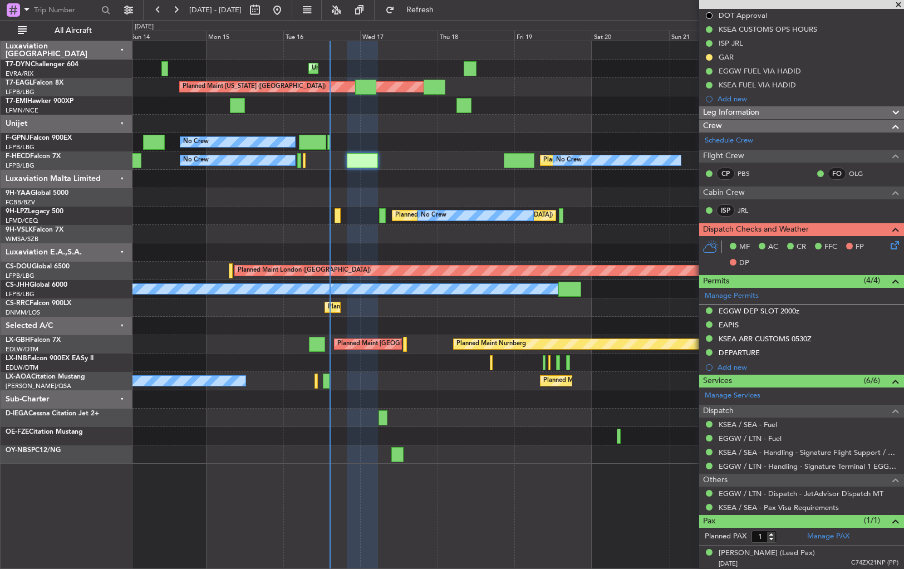
click at [429, 249] on div at bounding box center [518, 252] width 771 height 18
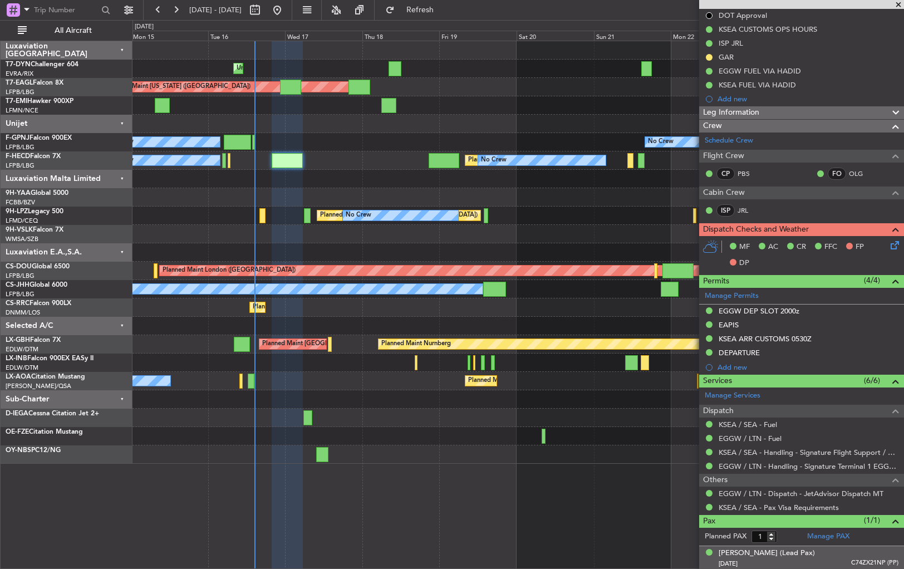
click at [832, 559] on div "24/03/1973 C74ZX21NP (PP)" at bounding box center [809, 564] width 180 height 11
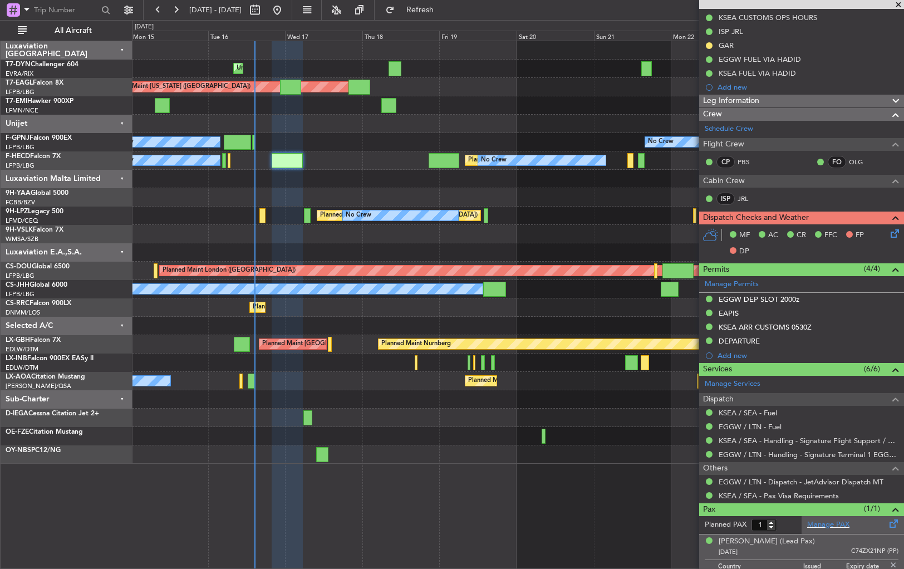
scroll to position [210, 0]
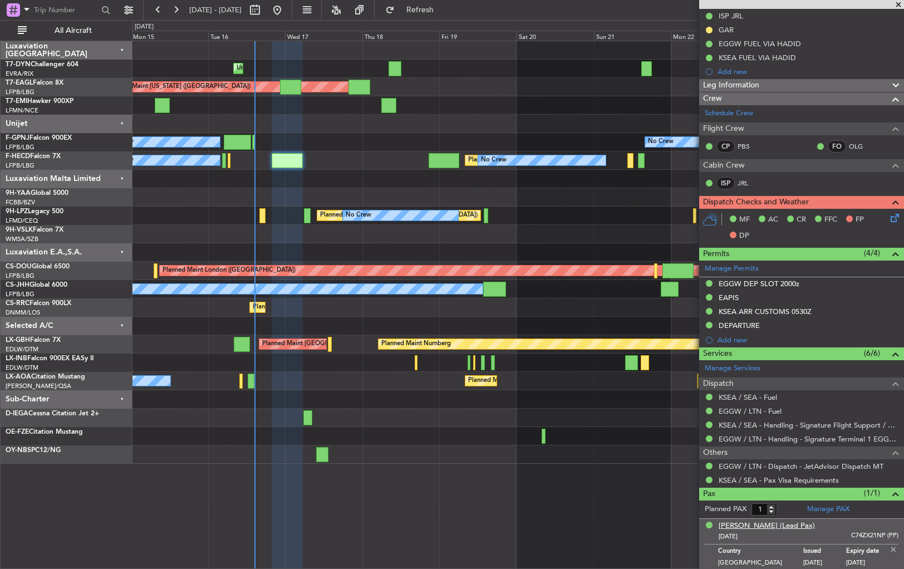
click at [769, 523] on div "Thomas BUBERL (Lead Pax)" at bounding box center [767, 526] width 96 height 11
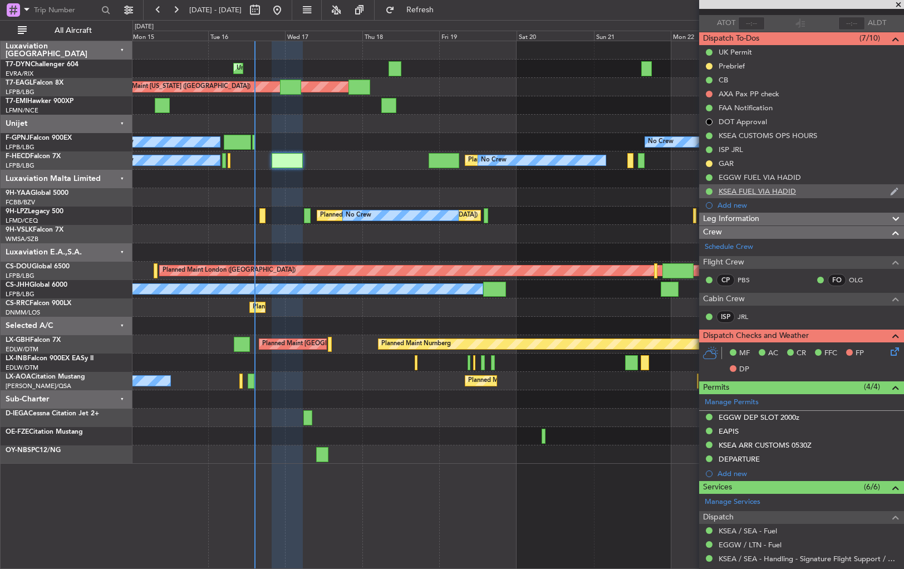
scroll to position [0, 0]
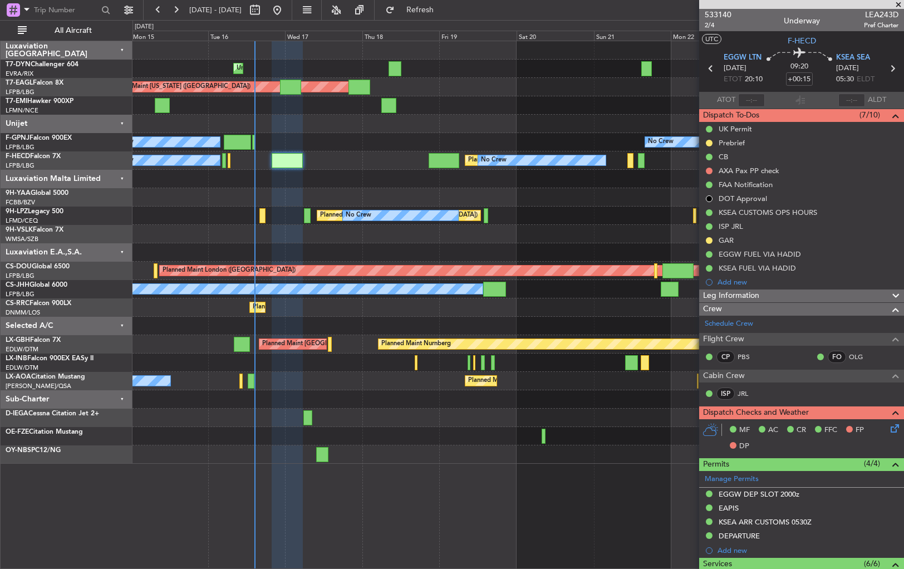
click at [326, 174] on div at bounding box center [518, 179] width 771 height 18
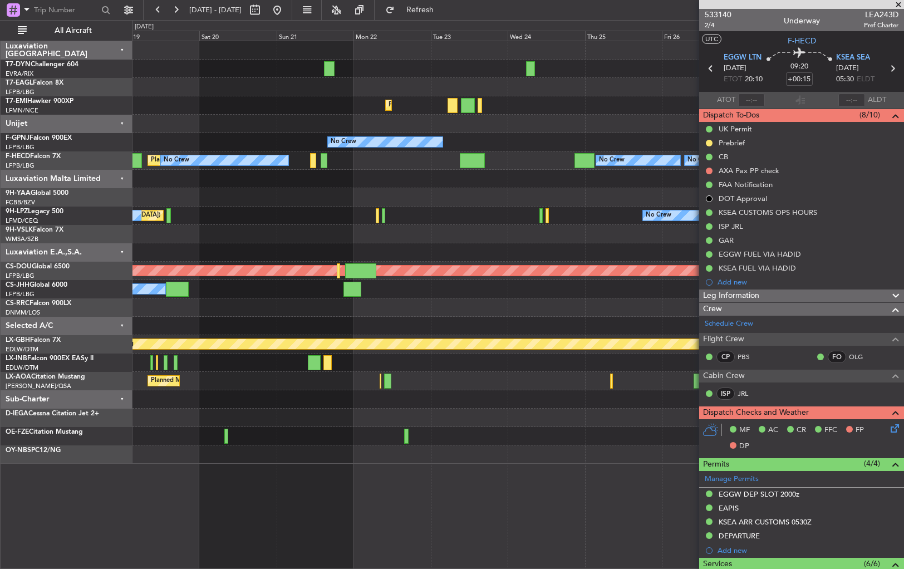
click at [226, 246] on div "Planned Maint New York (Teterboro) Planned Maint Zurich No Crew Planned Maint P…" at bounding box center [518, 252] width 771 height 423
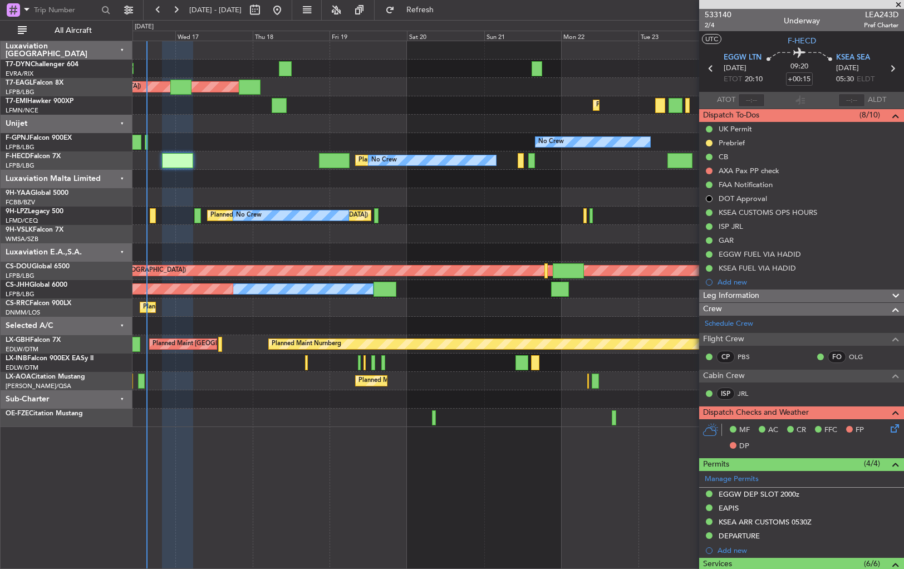
click at [555, 316] on div "Unplanned Maint [GEOGRAPHIC_DATA] (Riga Intl) Planned Maint [US_STATE] ([GEOGRA…" at bounding box center [518, 234] width 771 height 386
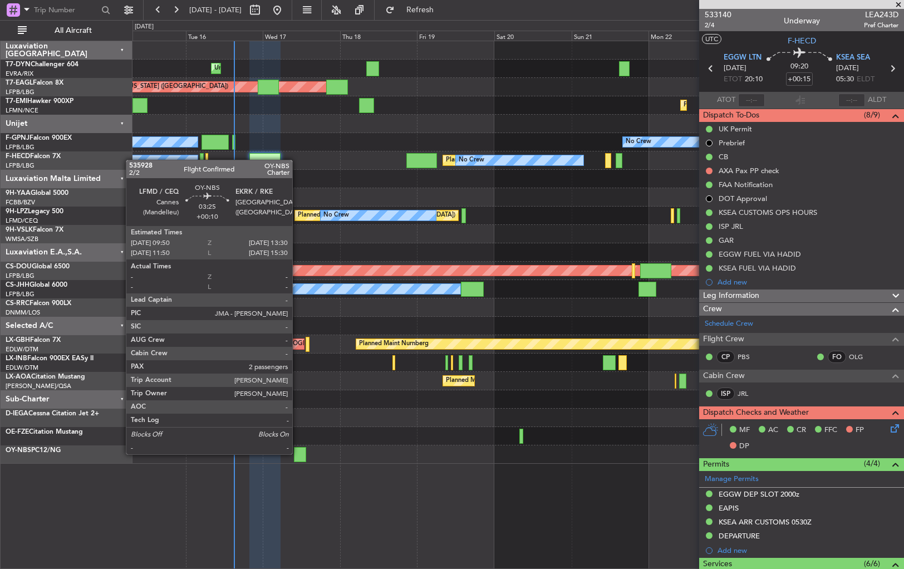
click at [297, 453] on div at bounding box center [300, 454] width 12 height 15
type input "+00:10"
type input "2"
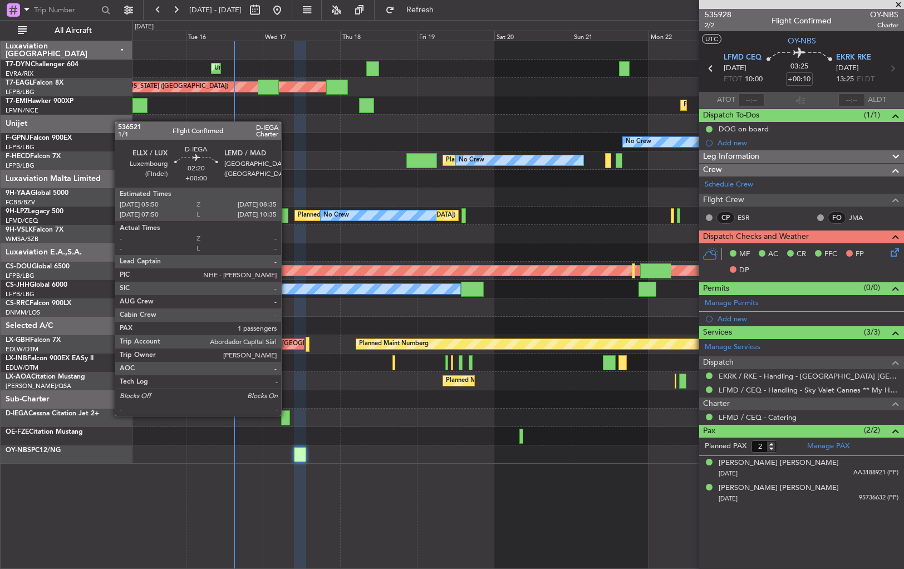
click at [286, 414] on div at bounding box center [285, 417] width 9 height 15
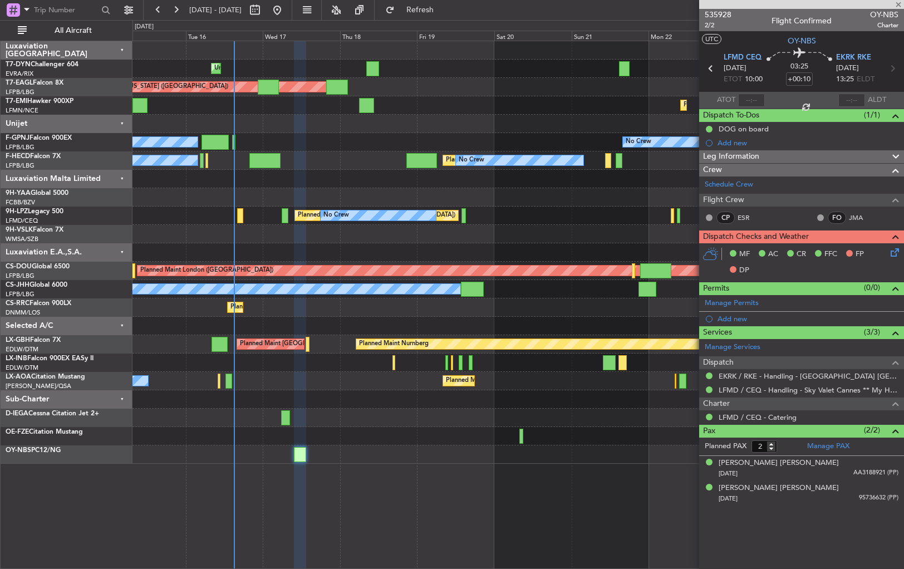
type input "1"
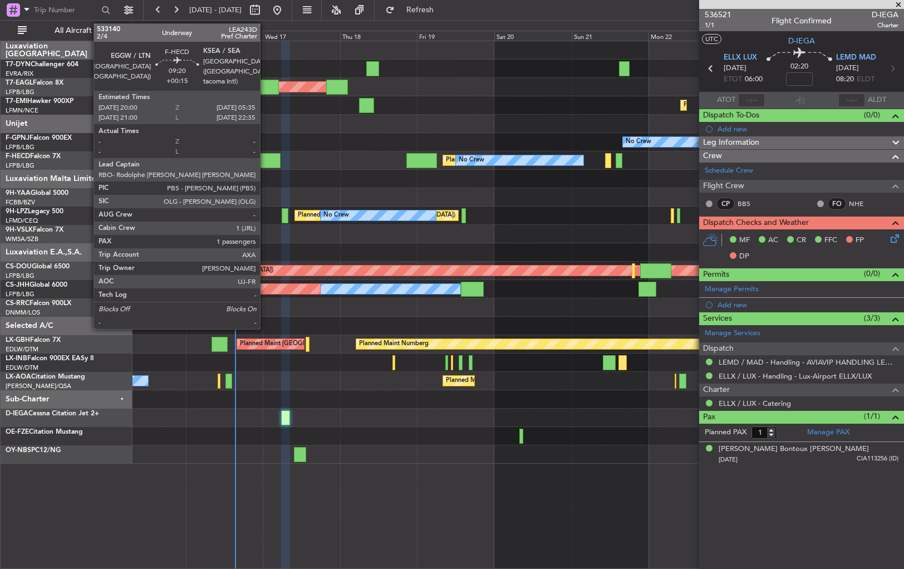
click at [265, 156] on div at bounding box center [264, 160] width 31 height 15
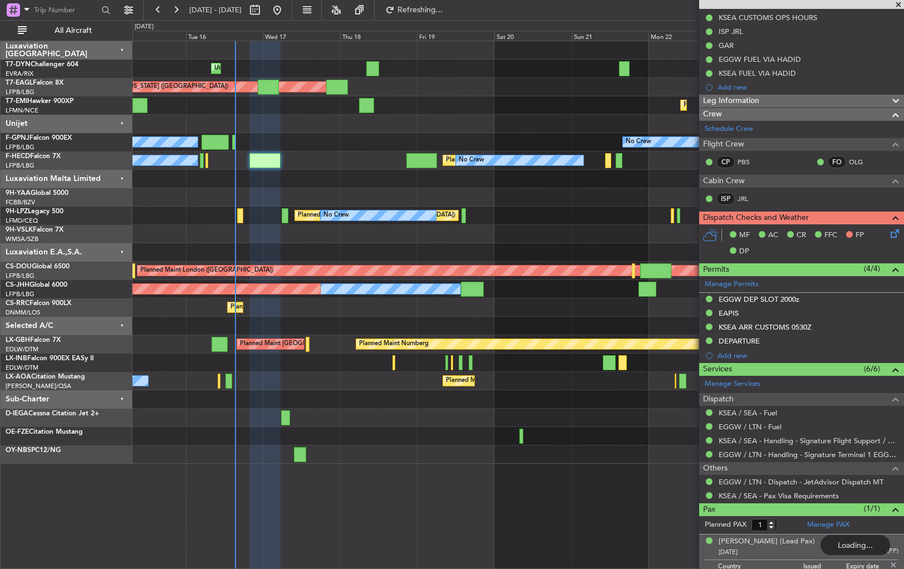
scroll to position [210, 0]
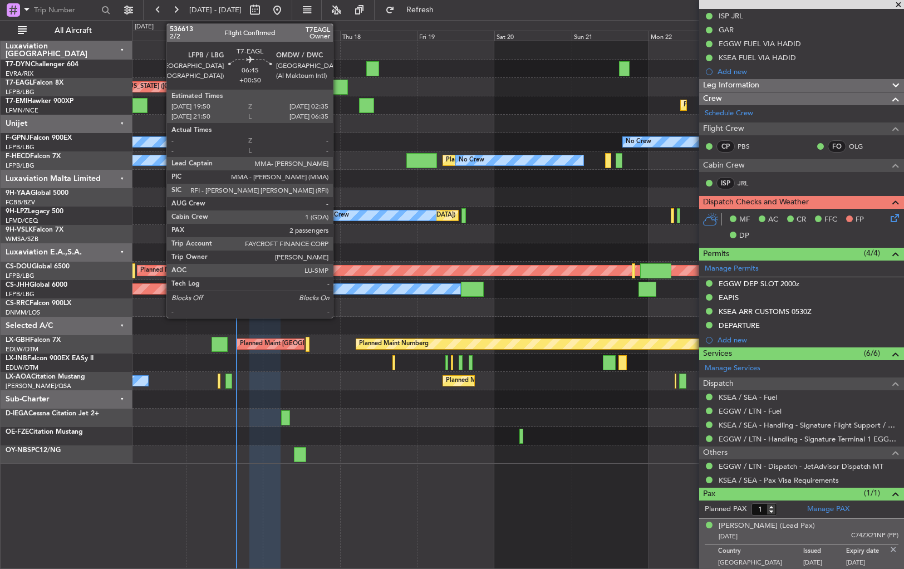
click at [338, 85] on div at bounding box center [337, 87] width 22 height 15
type input "+00:50"
type input "2"
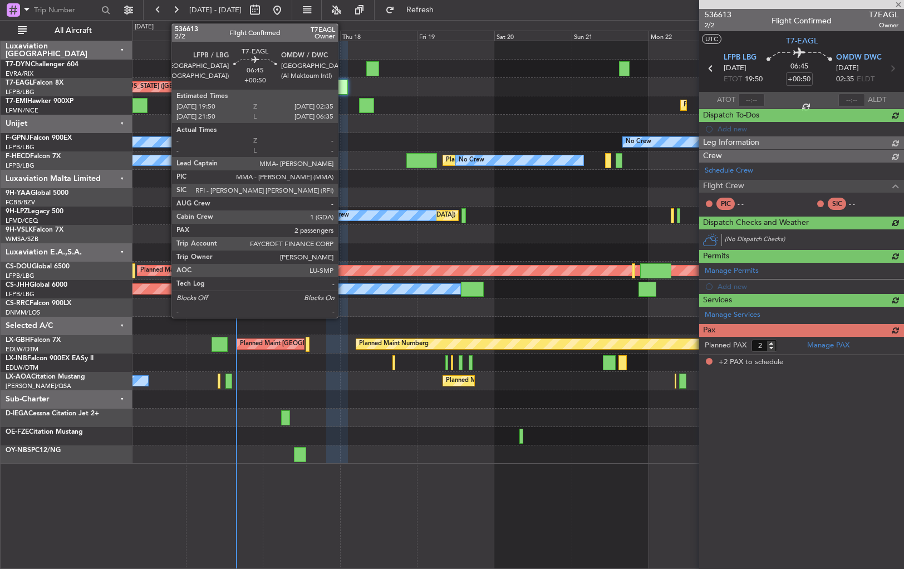
scroll to position [0, 0]
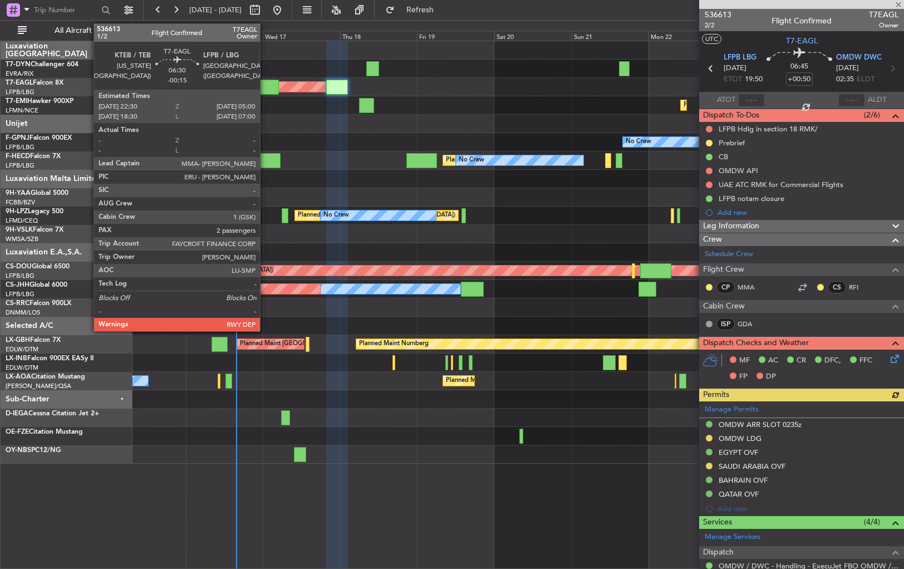
click at [265, 84] on div at bounding box center [268, 87] width 21 height 15
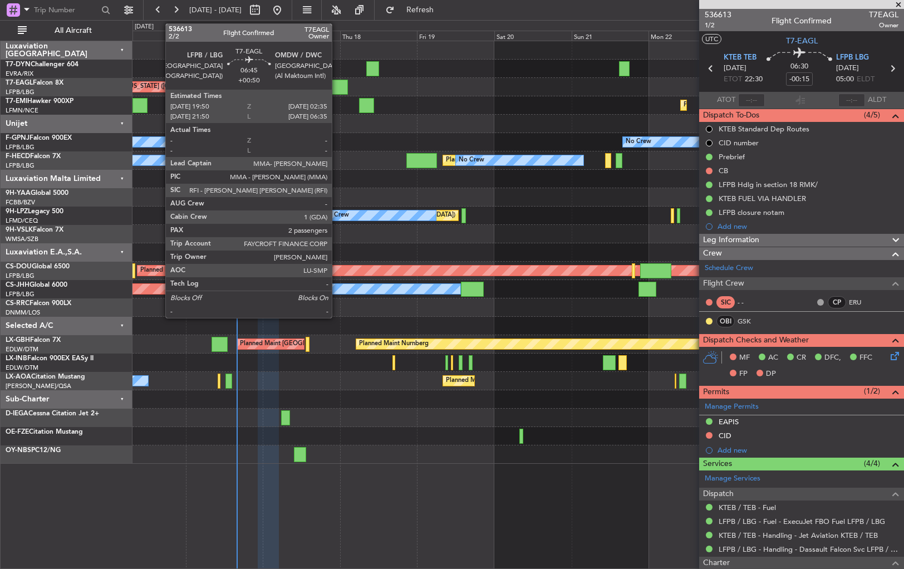
click at [337, 85] on div at bounding box center [337, 87] width 22 height 15
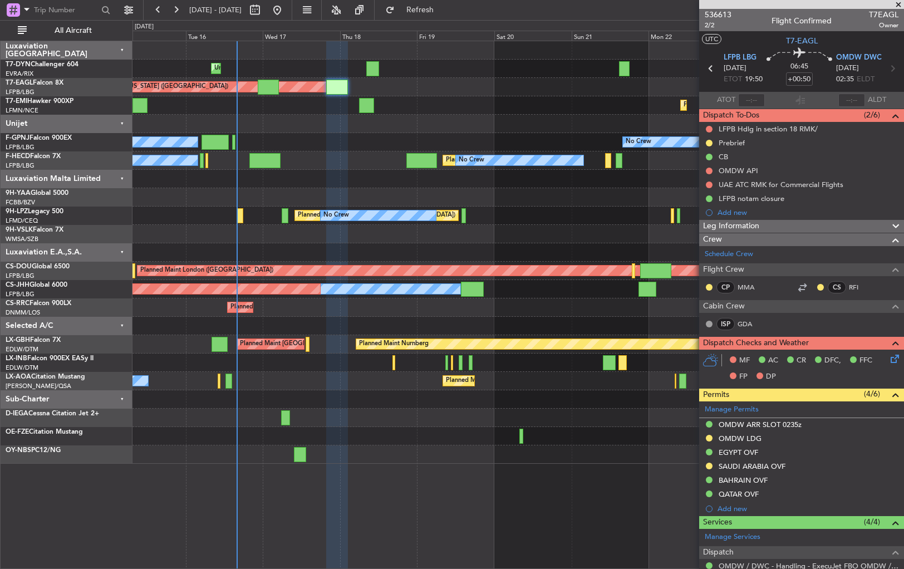
drag, startPoint x: 460, startPoint y: 9, endPoint x: 460, endPoint y: 25, distance: 15.6
click at [444, 9] on span "Refresh" at bounding box center [420, 10] width 47 height 8
click at [444, 11] on span "Refresh" at bounding box center [420, 10] width 47 height 8
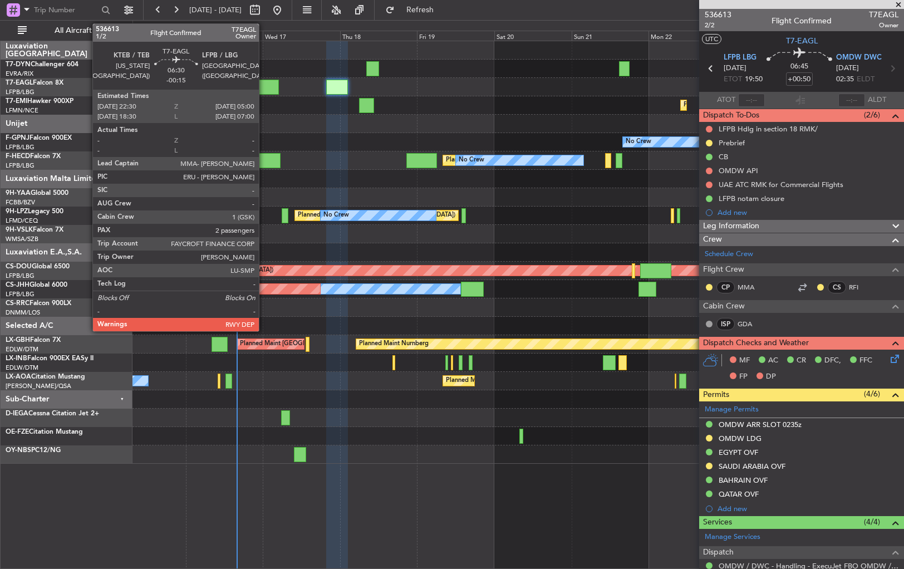
click at [265, 88] on div at bounding box center [268, 87] width 21 height 15
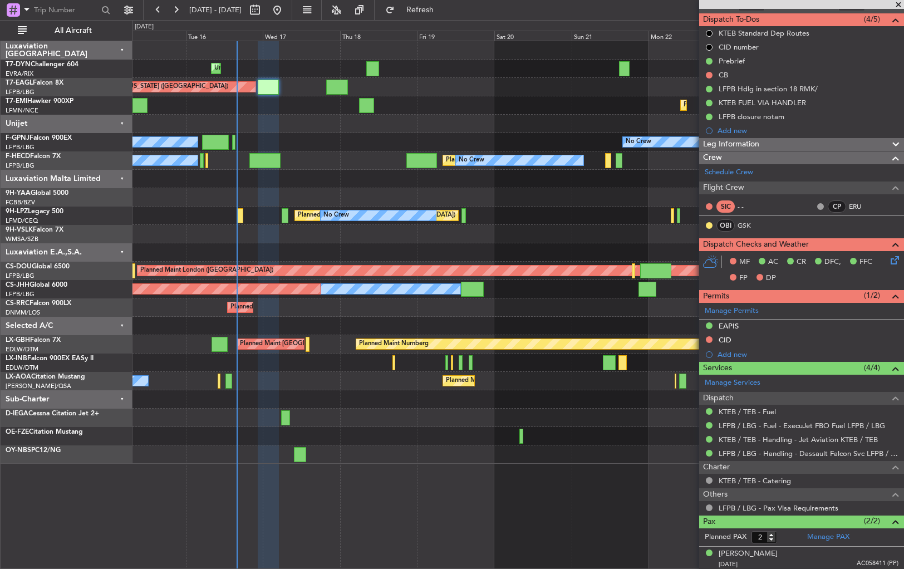
scroll to position [121, 0]
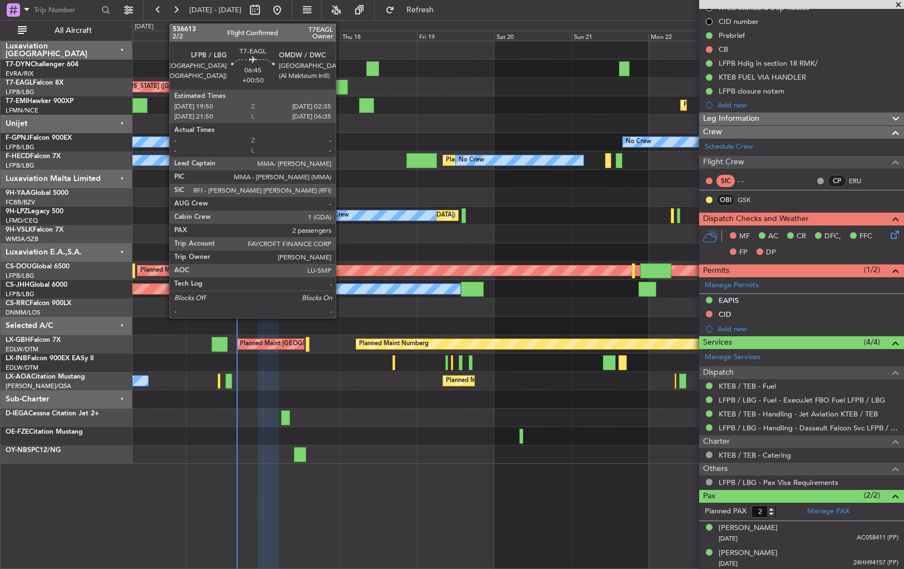
click at [341, 84] on div at bounding box center [337, 87] width 22 height 15
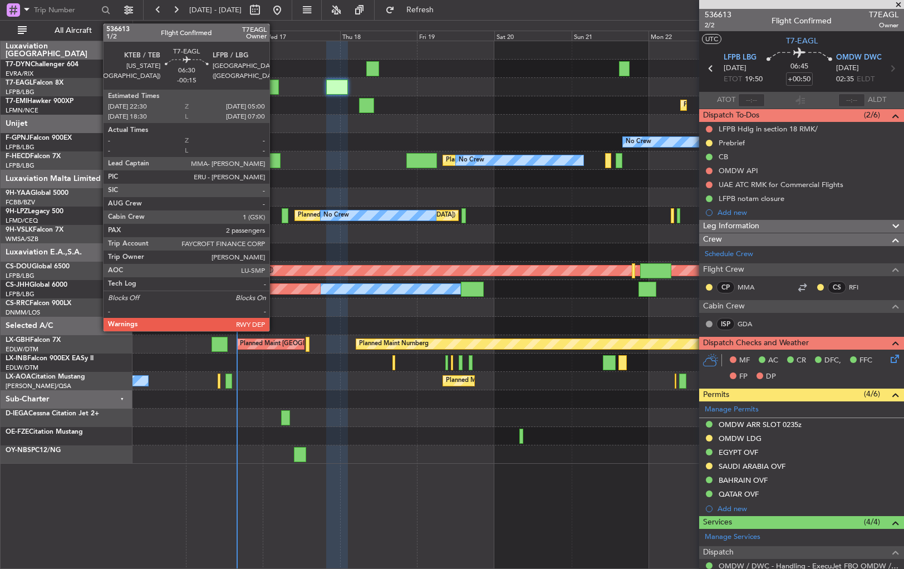
click at [275, 89] on div at bounding box center [268, 87] width 21 height 15
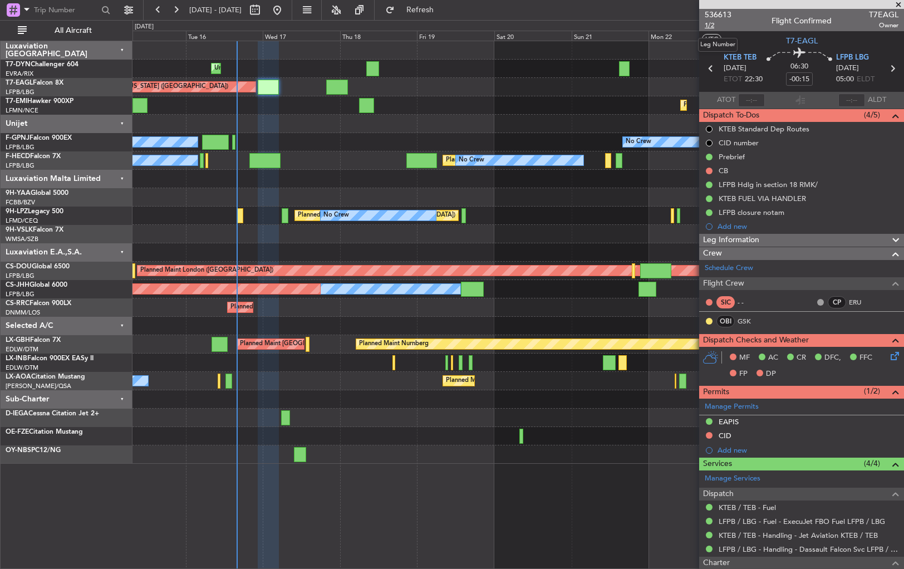
click at [706, 24] on span "1/2" at bounding box center [718, 25] width 27 height 9
click at [708, 13] on span "536613" at bounding box center [718, 15] width 27 height 12
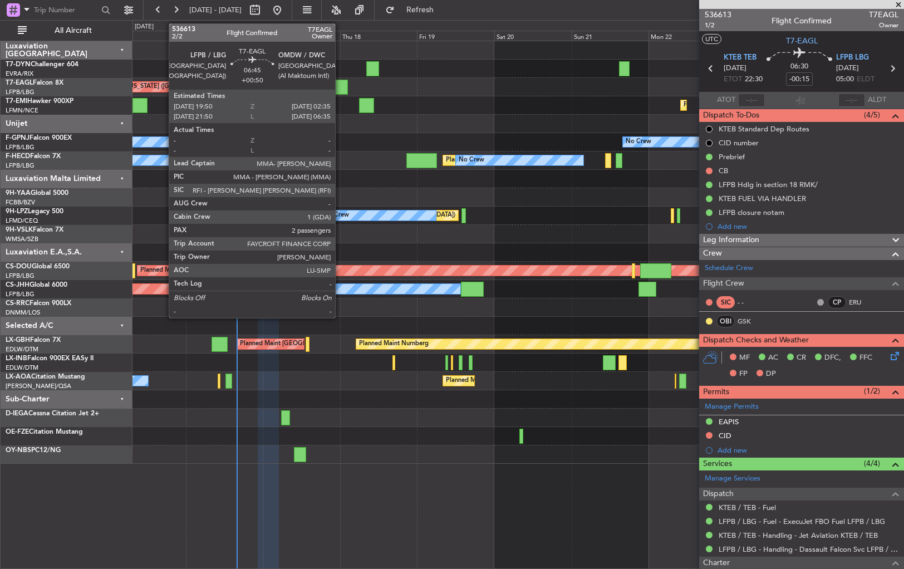
click at [340, 82] on div at bounding box center [337, 87] width 22 height 15
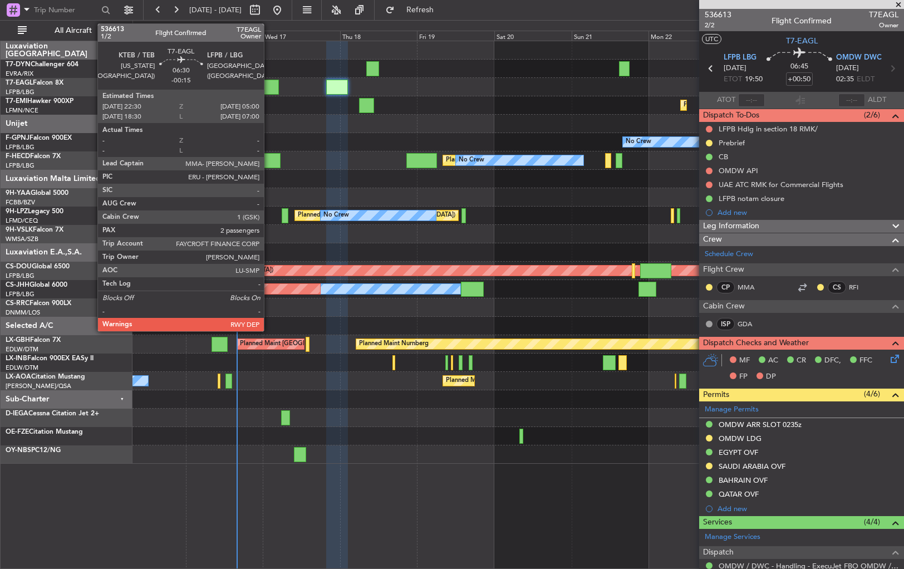
click at [269, 82] on div at bounding box center [268, 87] width 21 height 15
type input "-00:15"
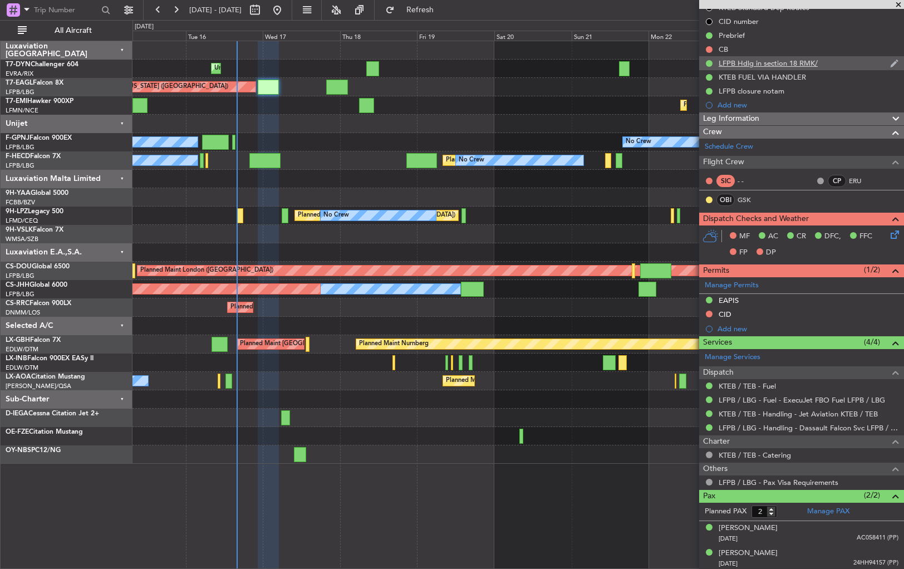
scroll to position [102, 0]
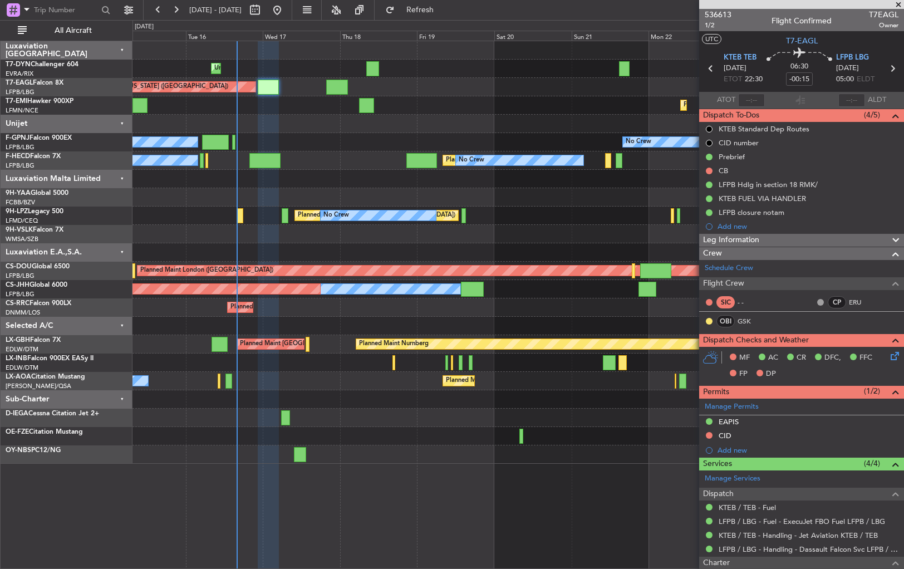
scroll to position [121, 0]
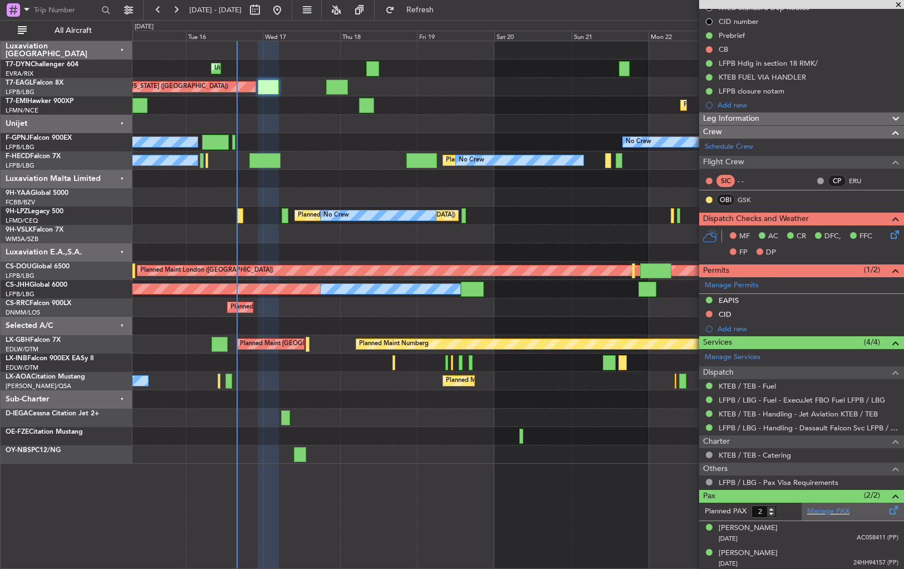
click at [878, 508] on div "Manage PAX" at bounding box center [853, 512] width 102 height 18
click at [444, 6] on span "Refresh" at bounding box center [420, 10] width 47 height 8
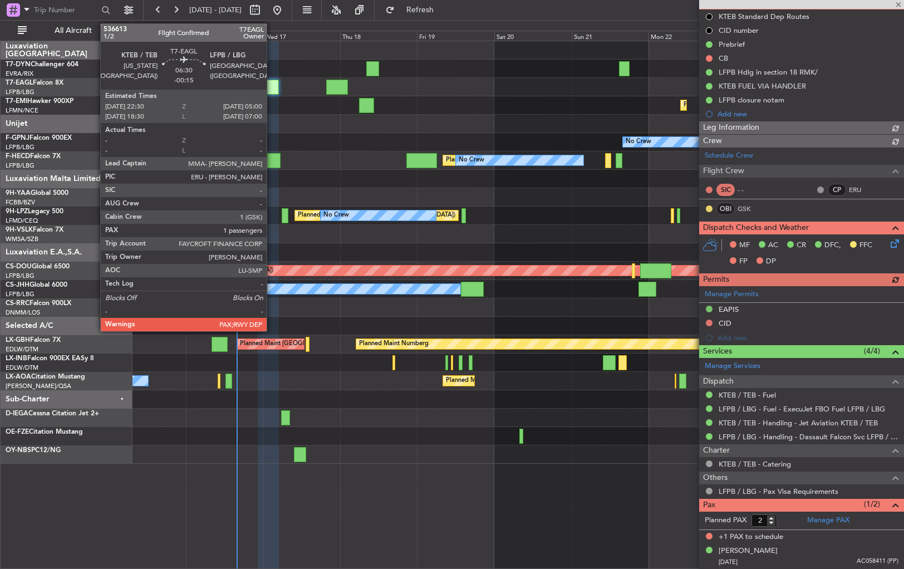
scroll to position [111, 0]
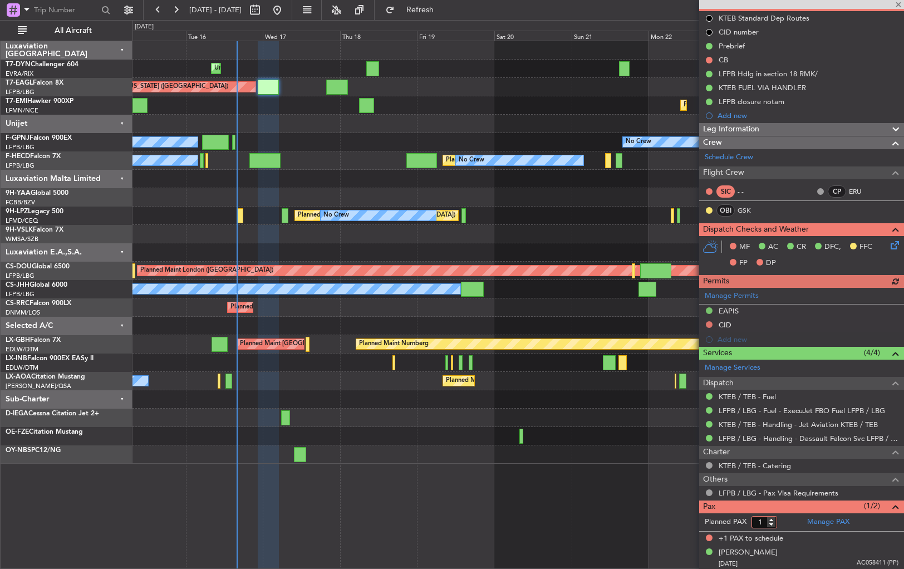
type input "1"
click at [772, 522] on input "1" at bounding box center [765, 522] width 26 height 12
click at [444, 7] on span "Refresh" at bounding box center [420, 10] width 47 height 8
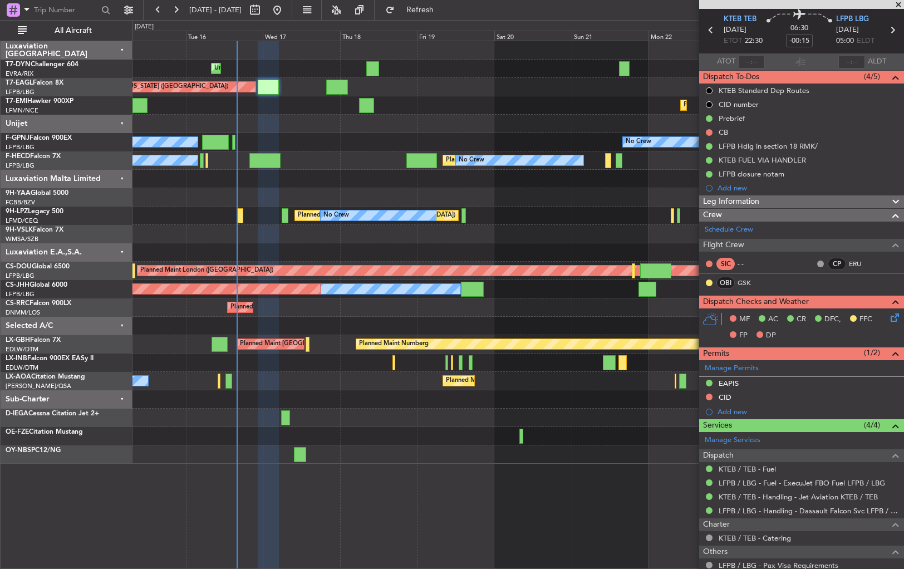
scroll to position [0, 0]
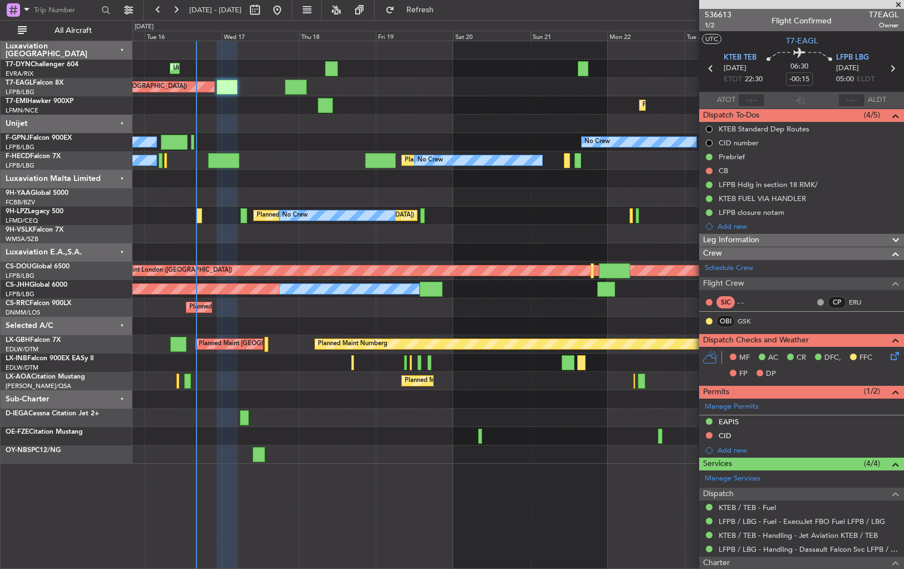
click at [367, 132] on div "Unplanned Maint Riga (Riga Intl) Planned Maint New York (Teterboro) Planned Mai…" at bounding box center [518, 252] width 771 height 423
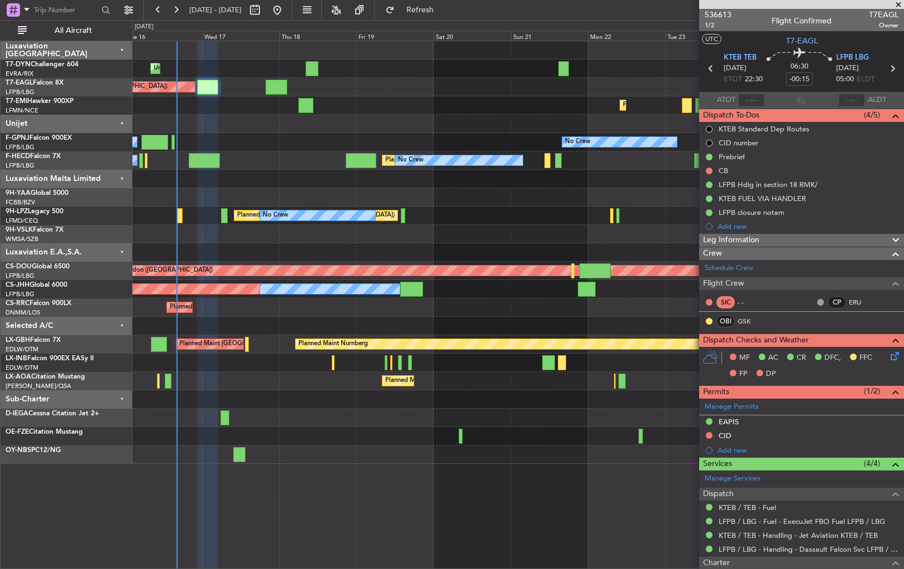
click at [450, 123] on div at bounding box center [518, 124] width 771 height 18
